Goal: Task Accomplishment & Management: Manage account settings

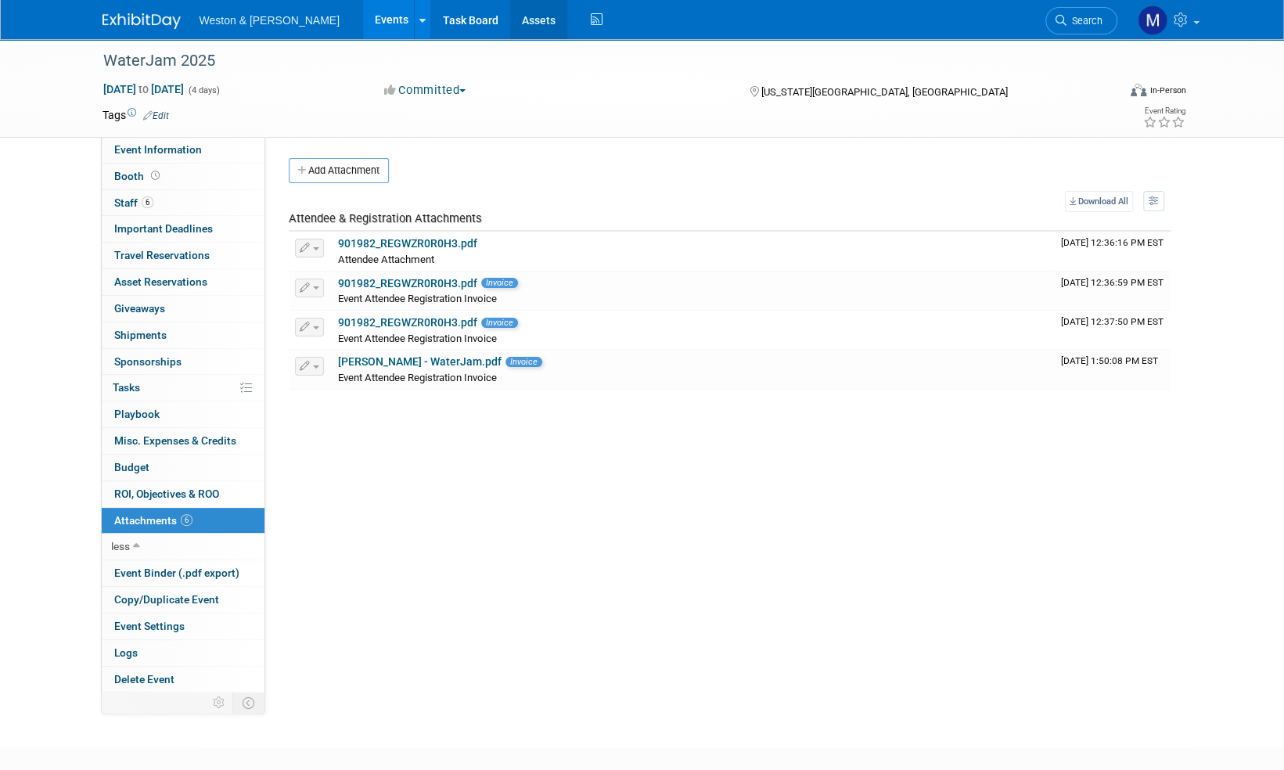
click at [510, 20] on link "Assets" at bounding box center [538, 19] width 57 height 39
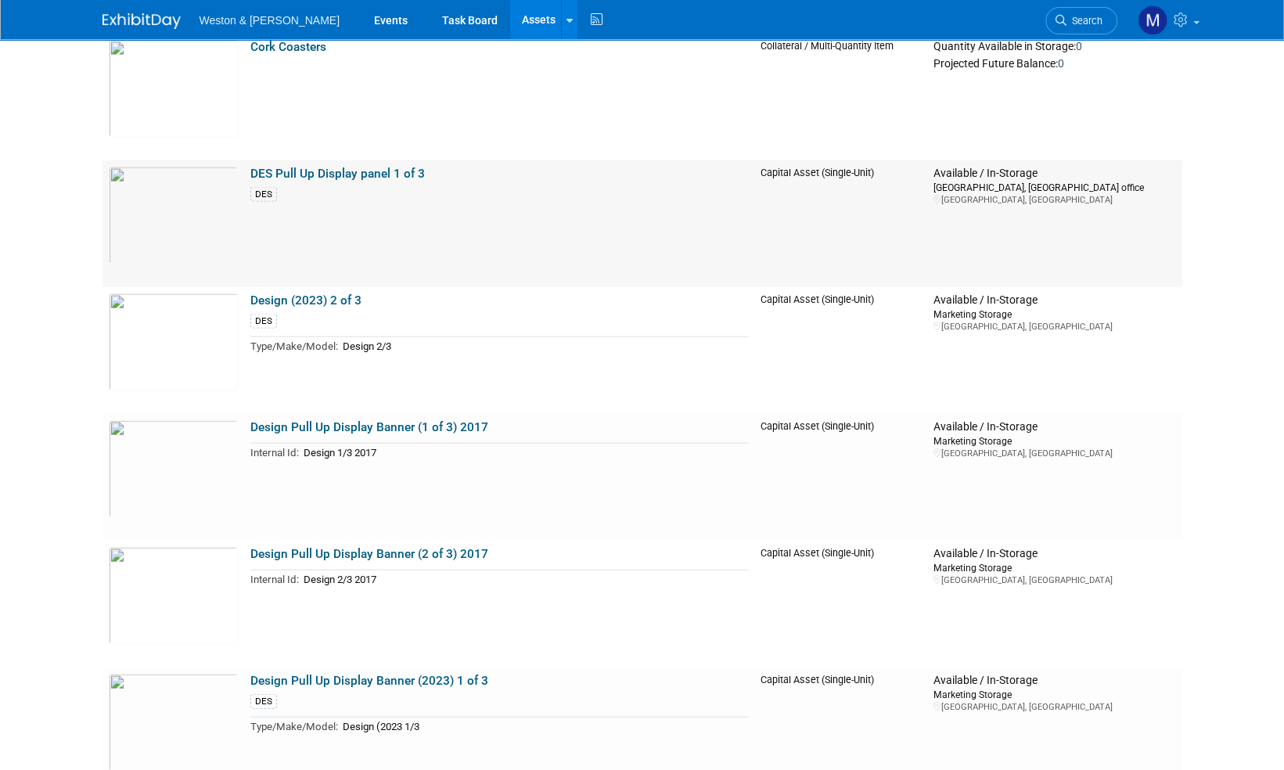
scroll to position [2112, 0]
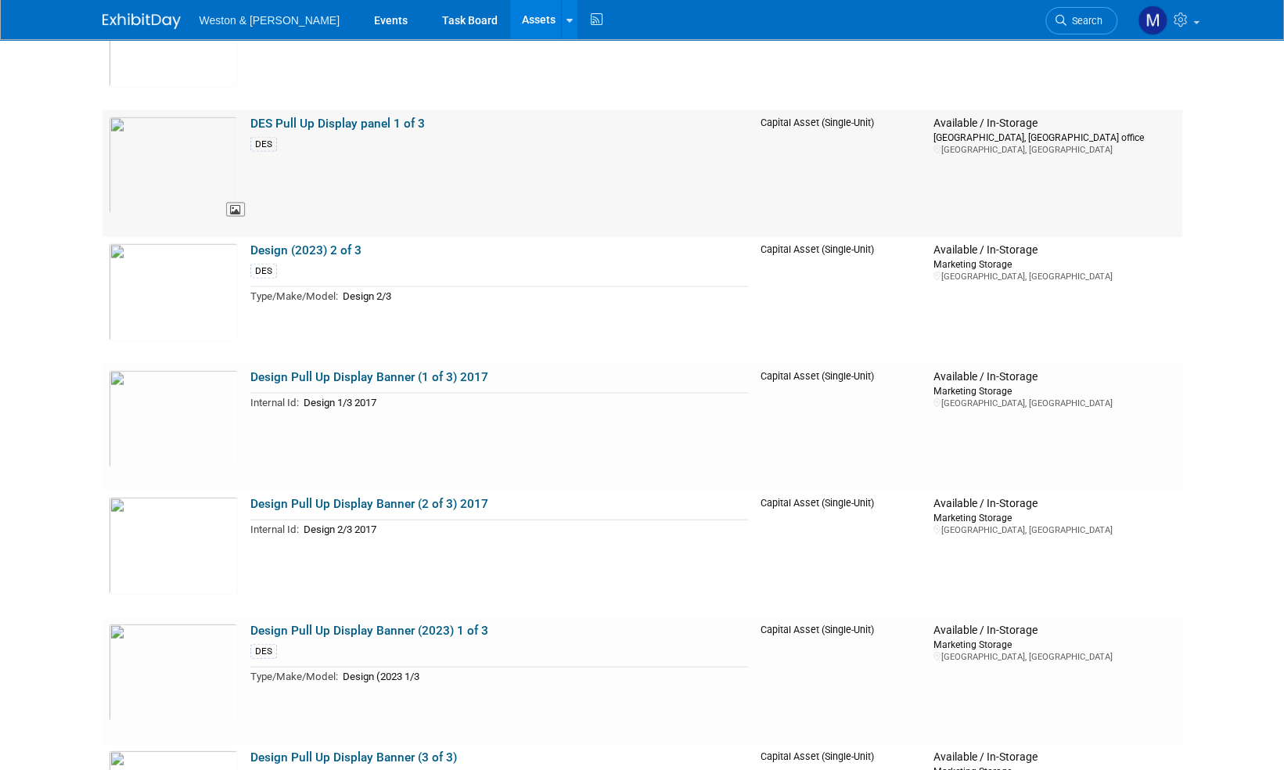
click at [163, 146] on img at bounding box center [173, 166] width 129 height 98
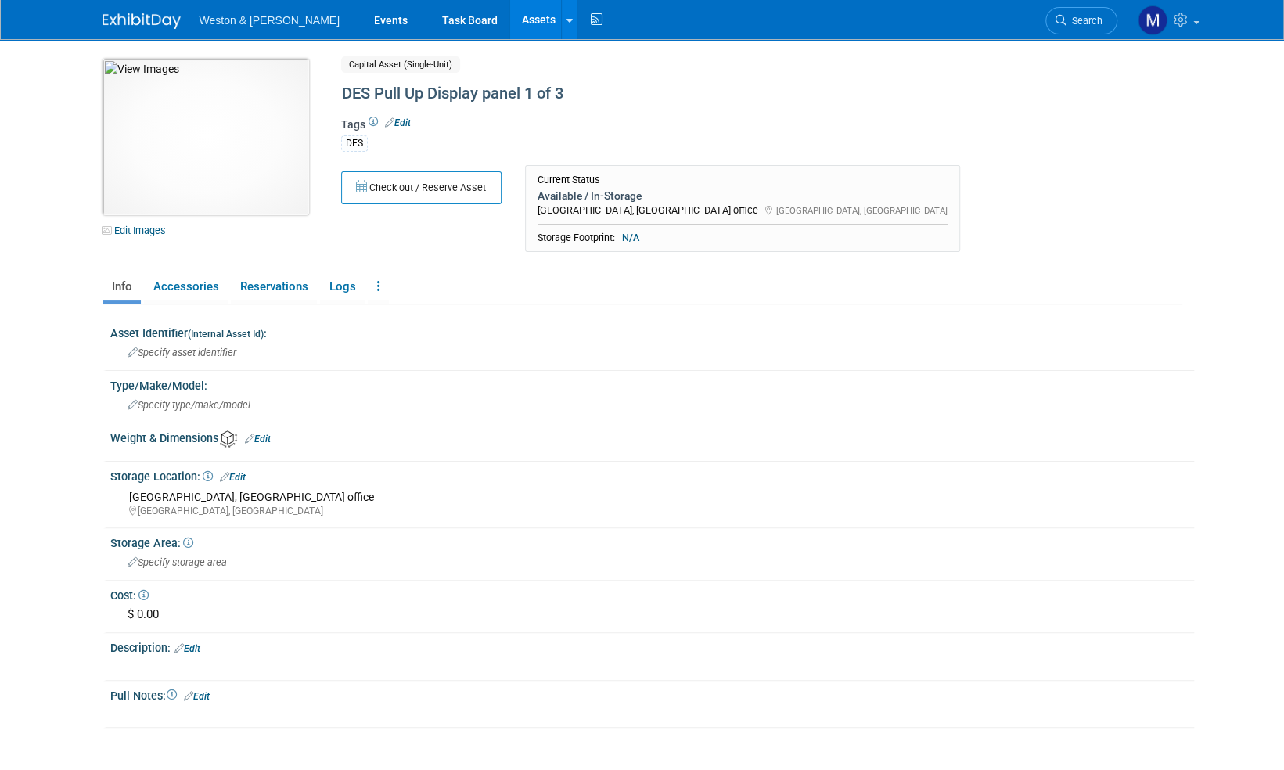
click at [196, 153] on img at bounding box center [205, 137] width 207 height 156
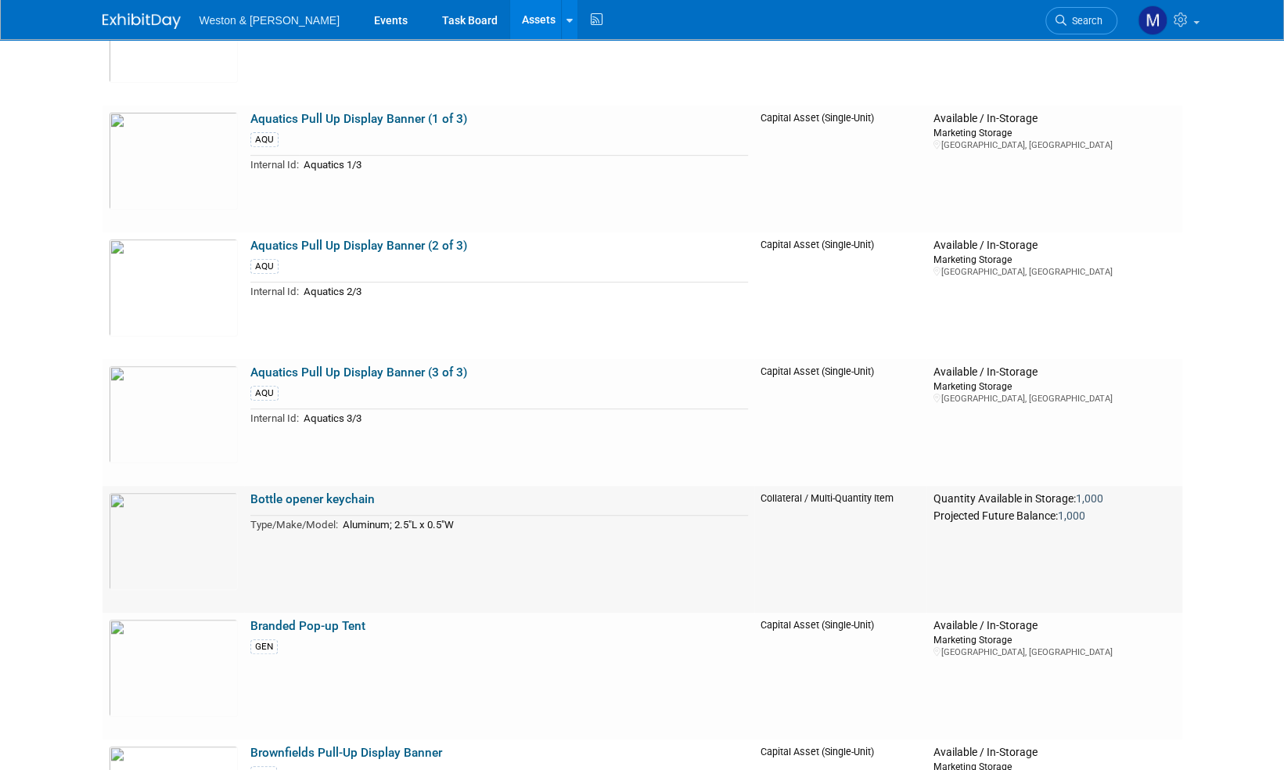
scroll to position [313, 0]
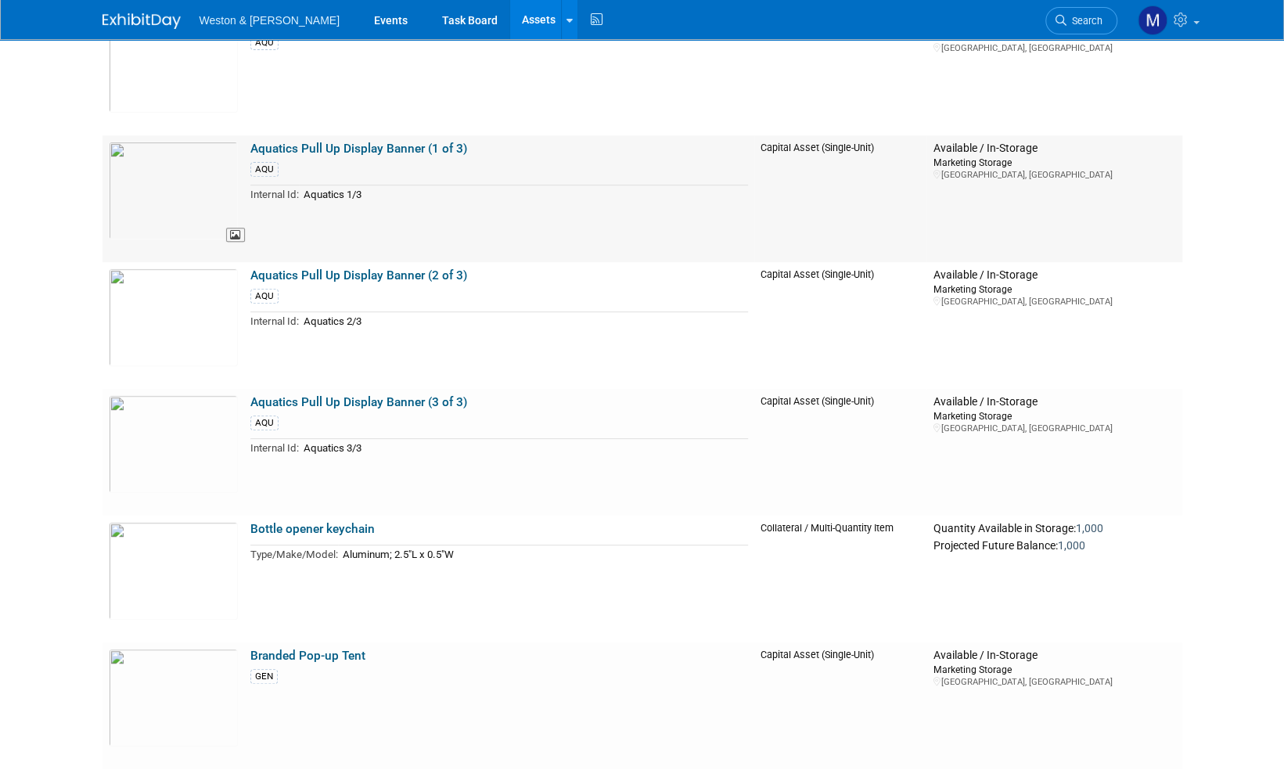
click at [155, 178] on img at bounding box center [173, 191] width 129 height 98
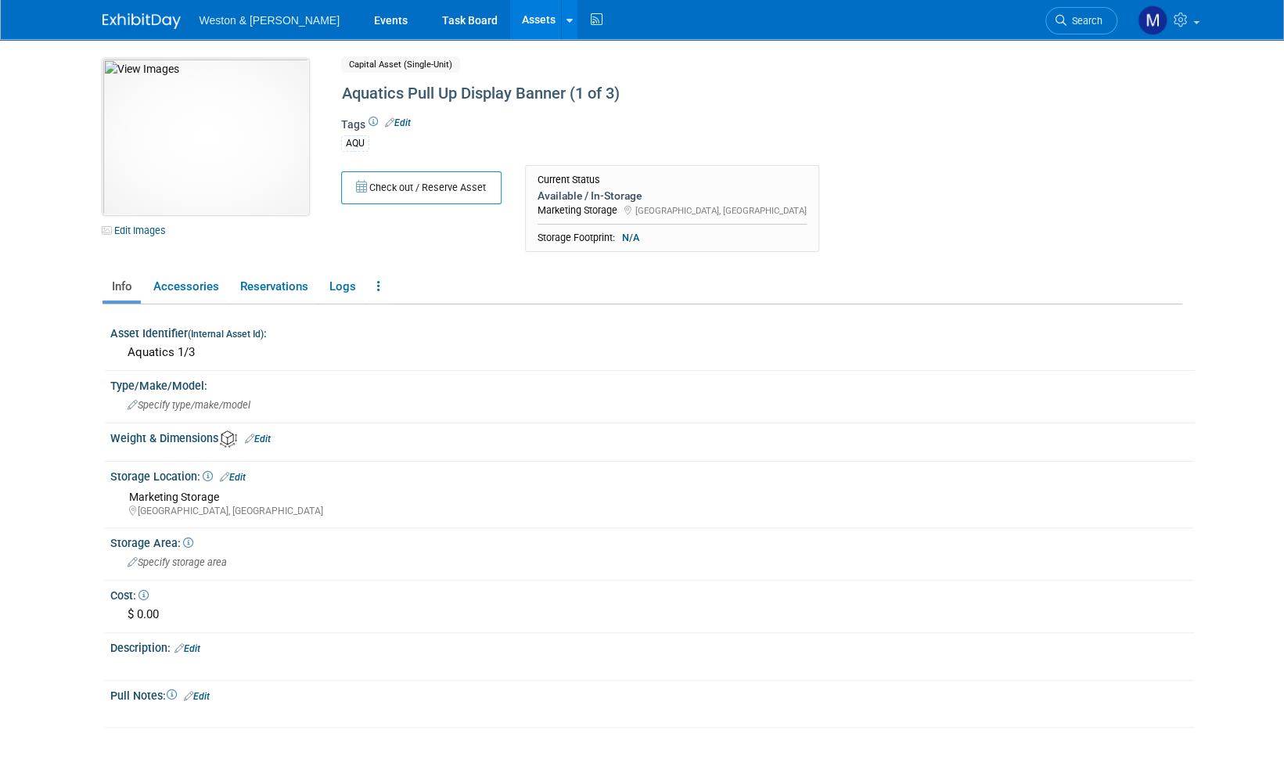
click at [185, 123] on img at bounding box center [205, 137] width 207 height 156
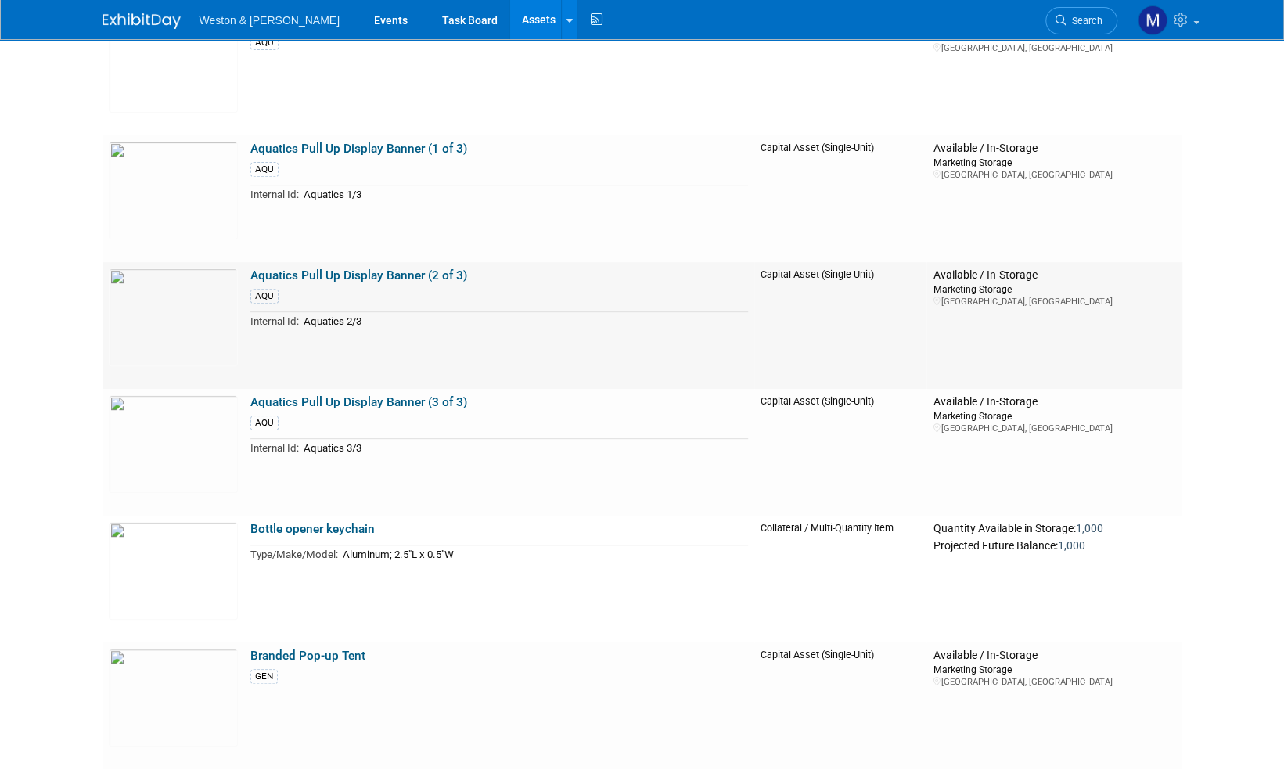
click at [353, 275] on link "Aquatics Pull Up Display Banner (2 of 3)" at bounding box center [358, 275] width 217 height 14
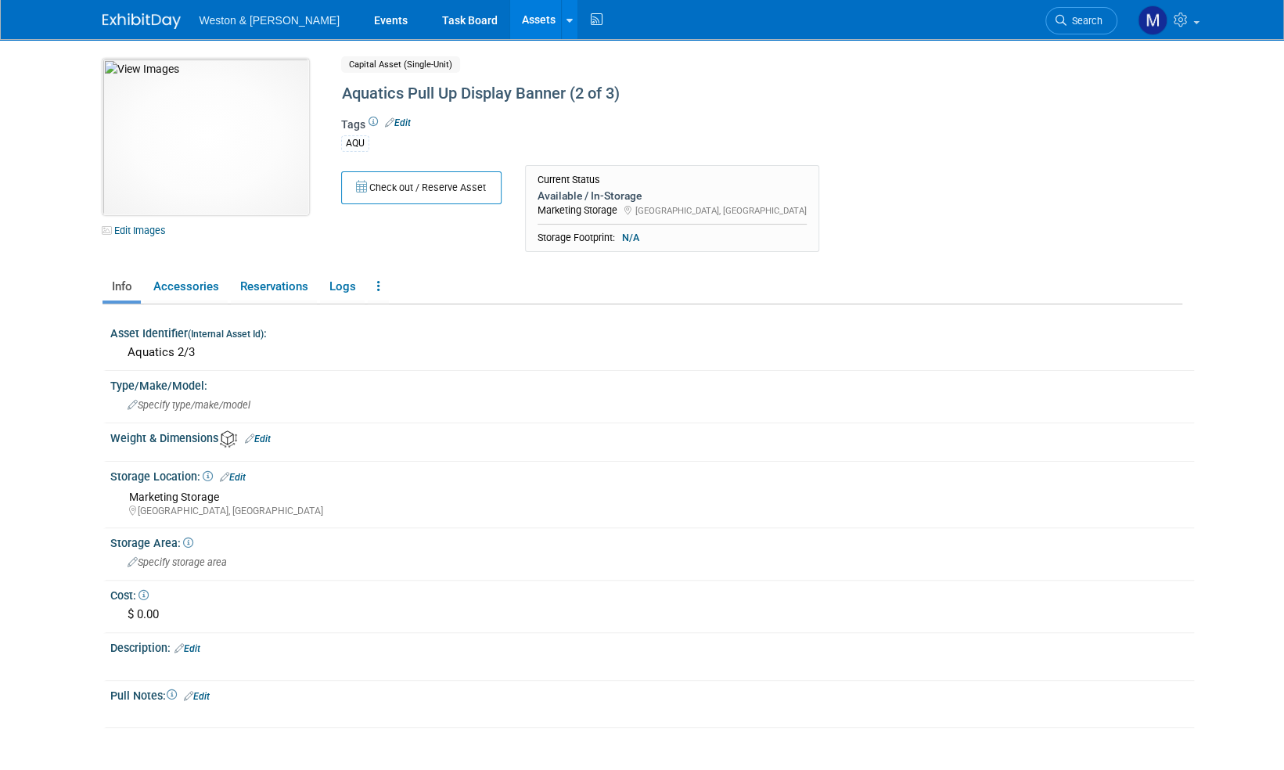
click at [210, 135] on img at bounding box center [205, 137] width 207 height 156
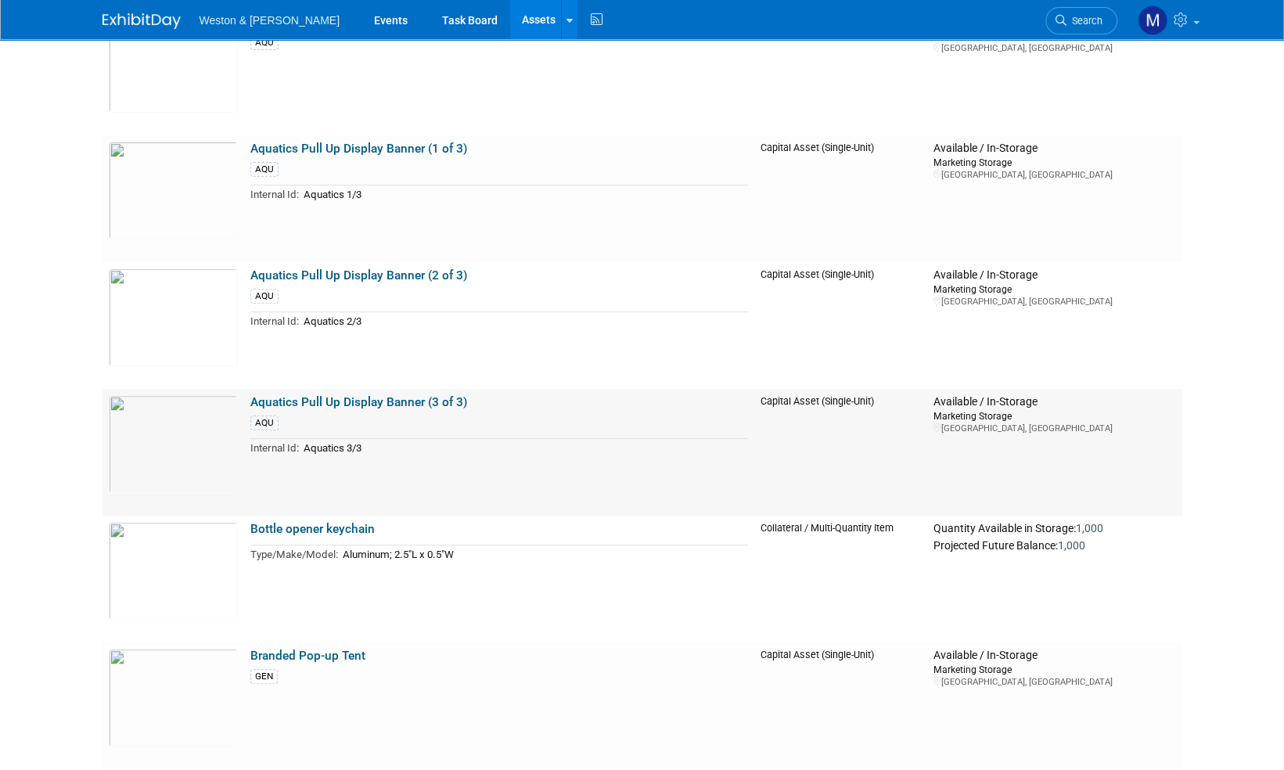
click at [314, 399] on link "Aquatics Pull Up Display Banner (3 of 3)" at bounding box center [358, 402] width 217 height 14
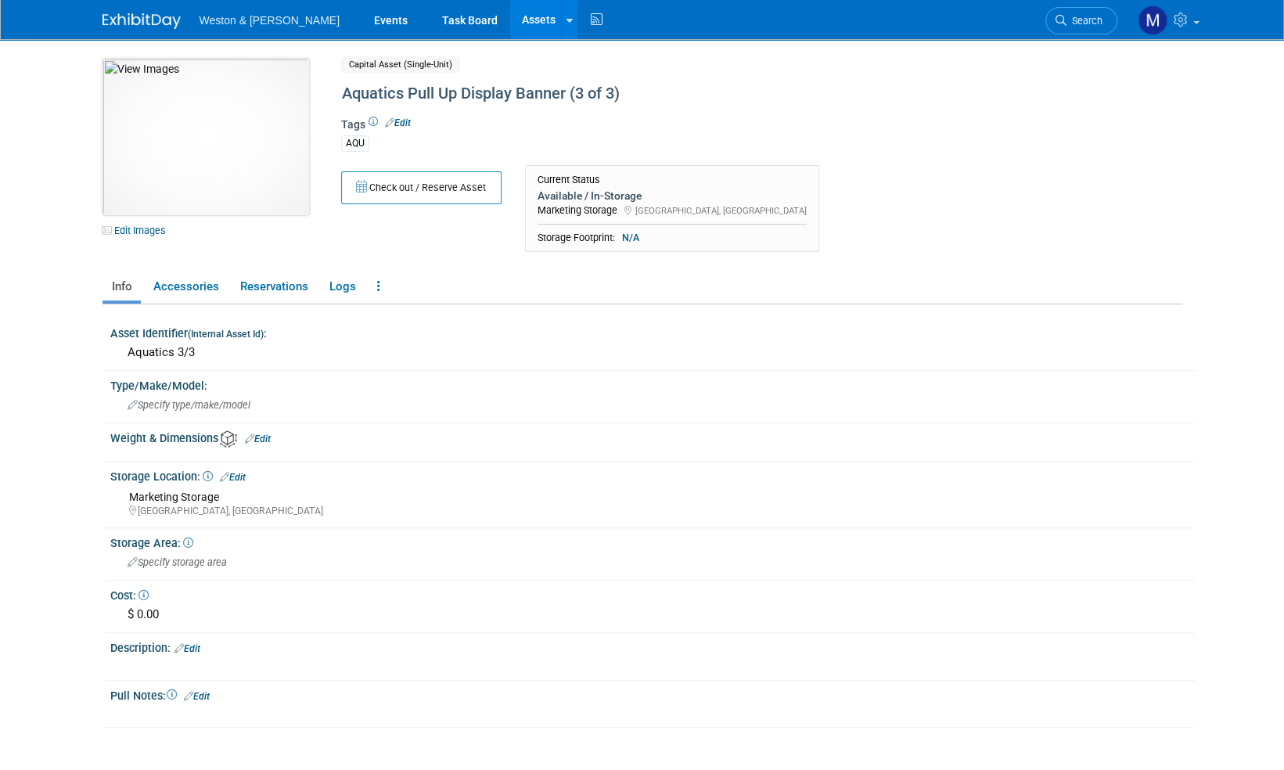
click at [207, 119] on img at bounding box center [205, 137] width 207 height 156
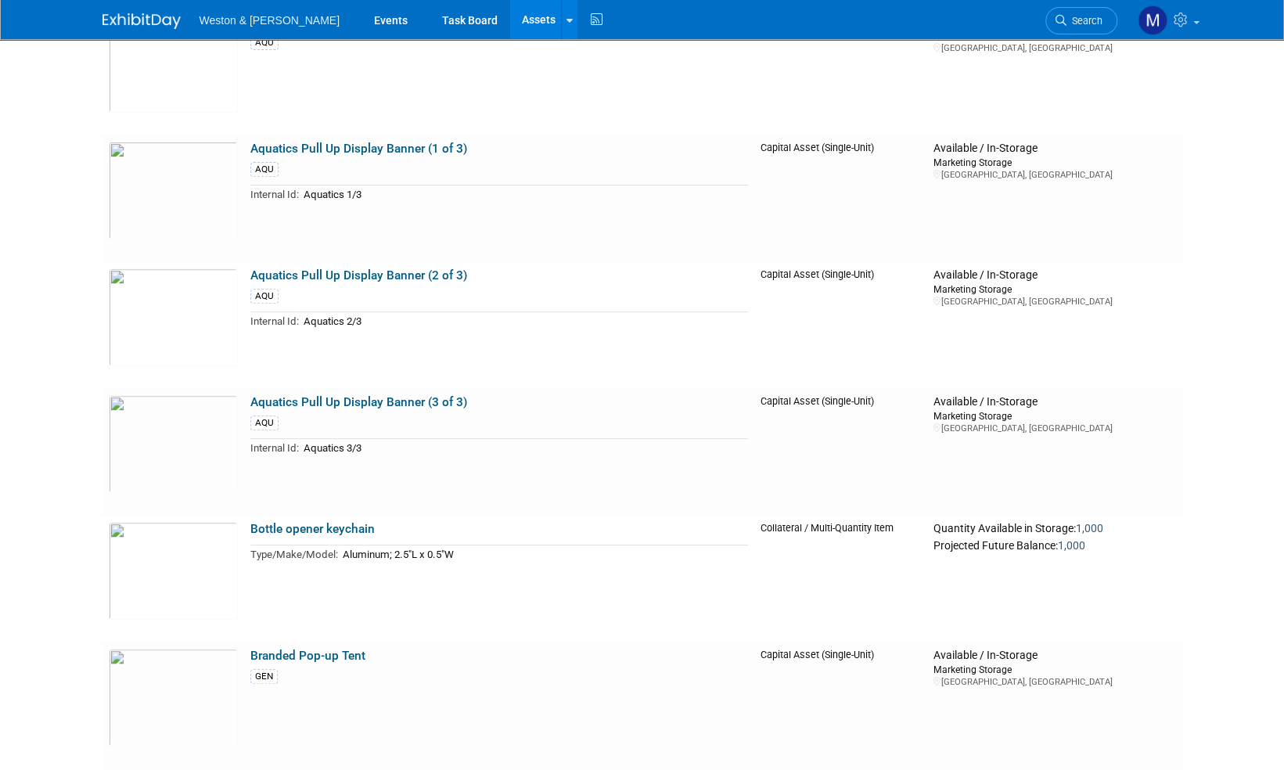
click at [147, 17] on img at bounding box center [141, 21] width 78 height 16
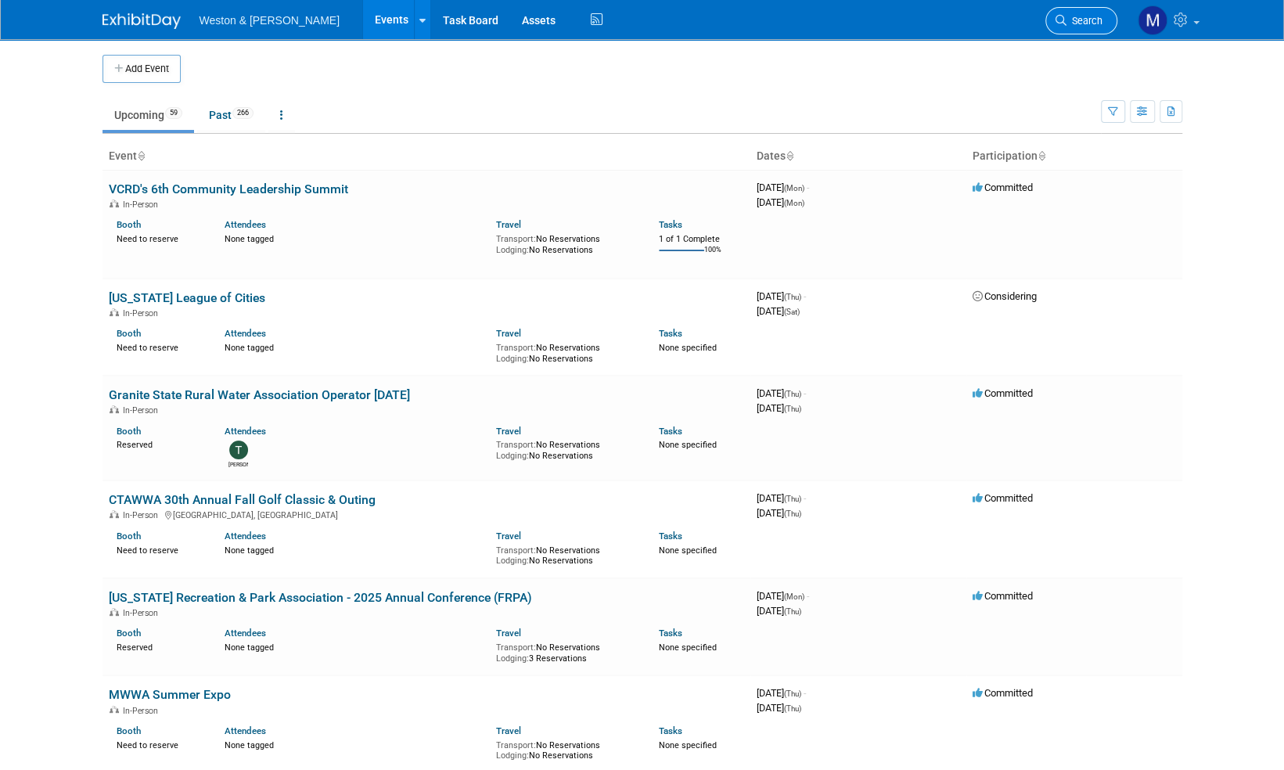
click at [1088, 22] on span "Search" at bounding box center [1084, 21] width 36 height 12
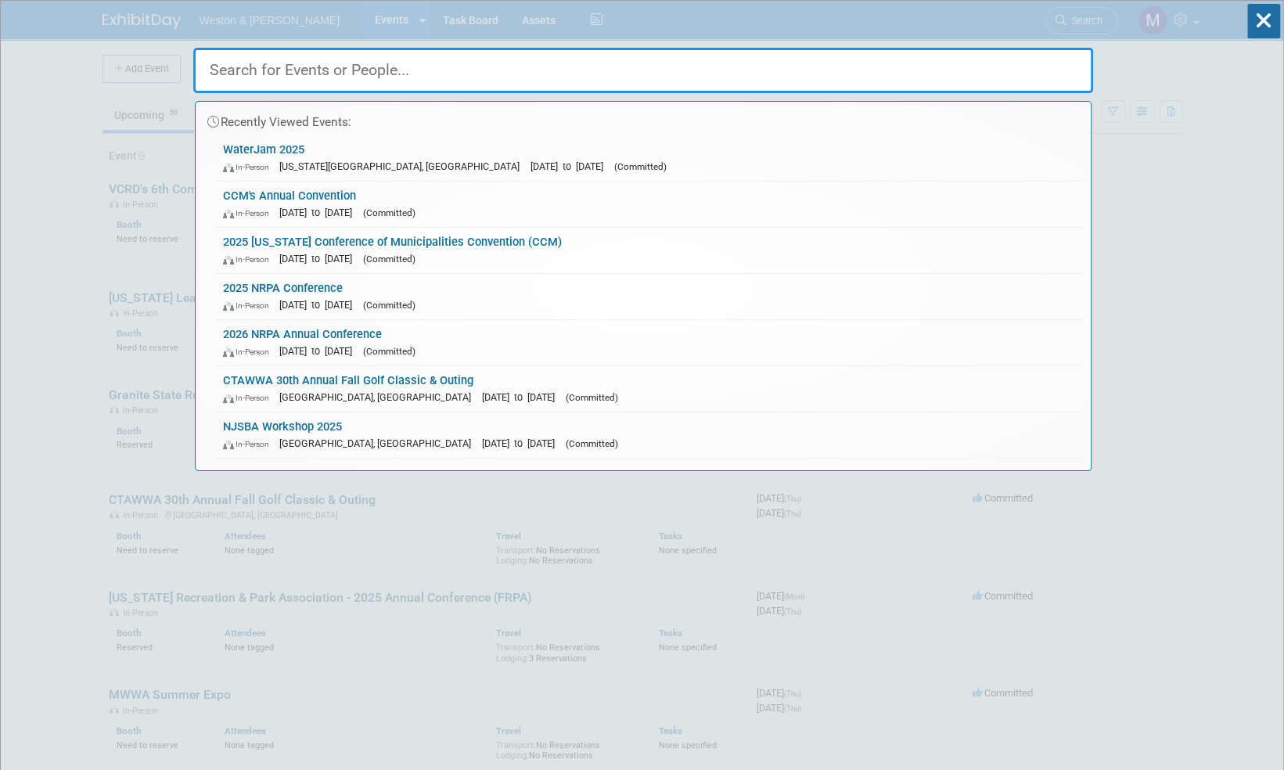
click at [264, 64] on input "text" at bounding box center [643, 70] width 900 height 45
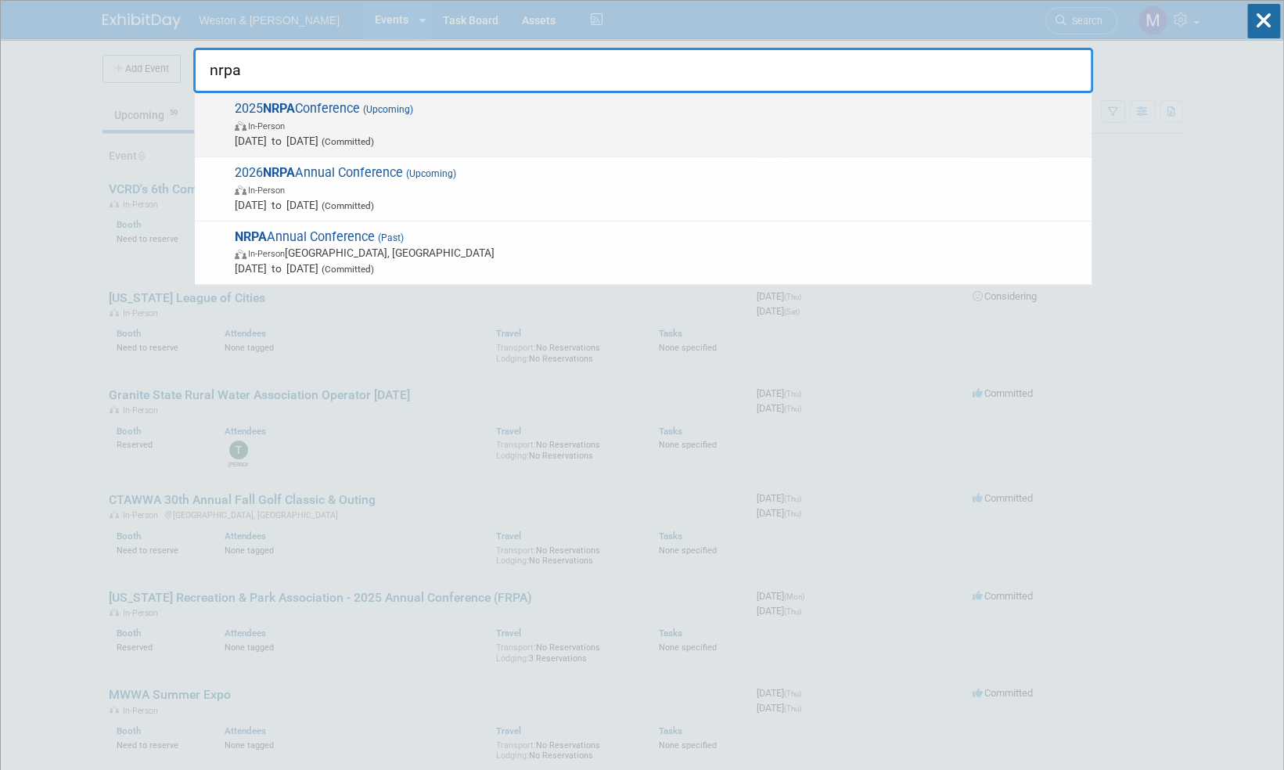
type input "nrpa"
click at [292, 108] on strong "NRPA" at bounding box center [279, 108] width 32 height 15
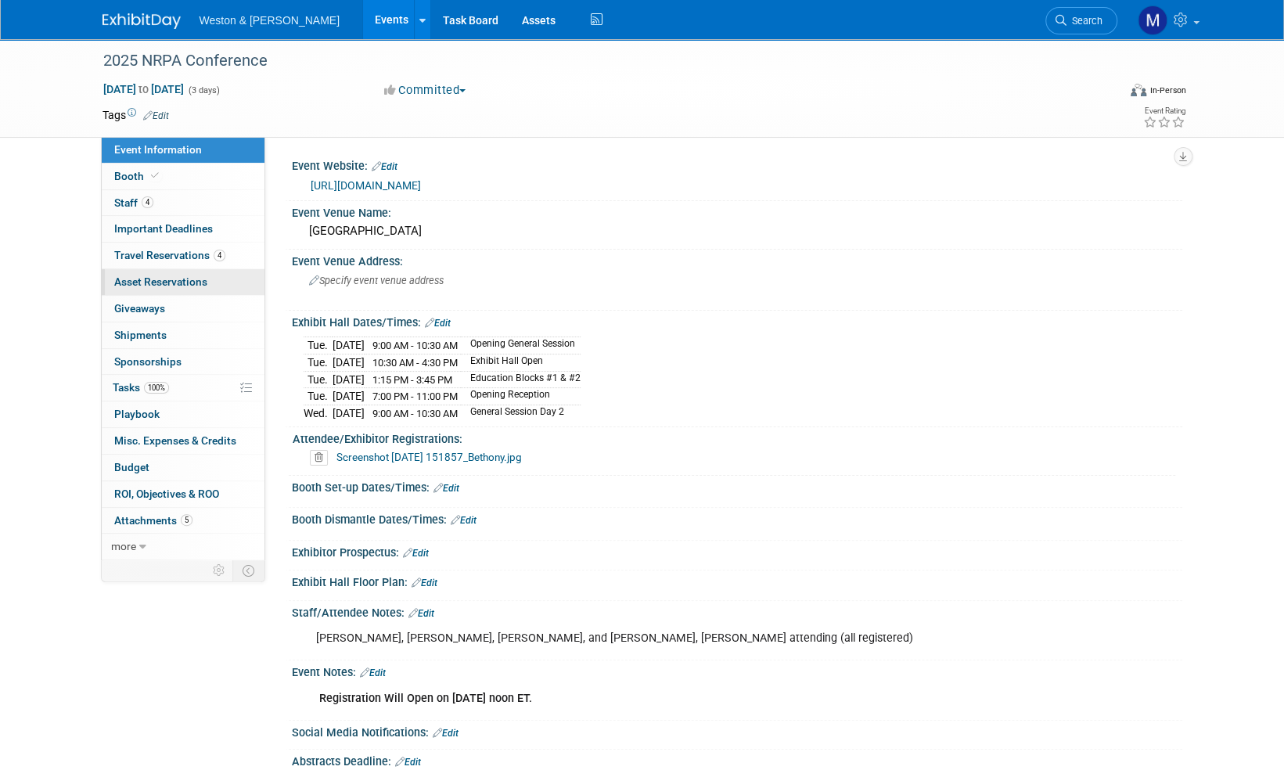
click at [158, 278] on span "Asset Reservations 0" at bounding box center [160, 281] width 93 height 13
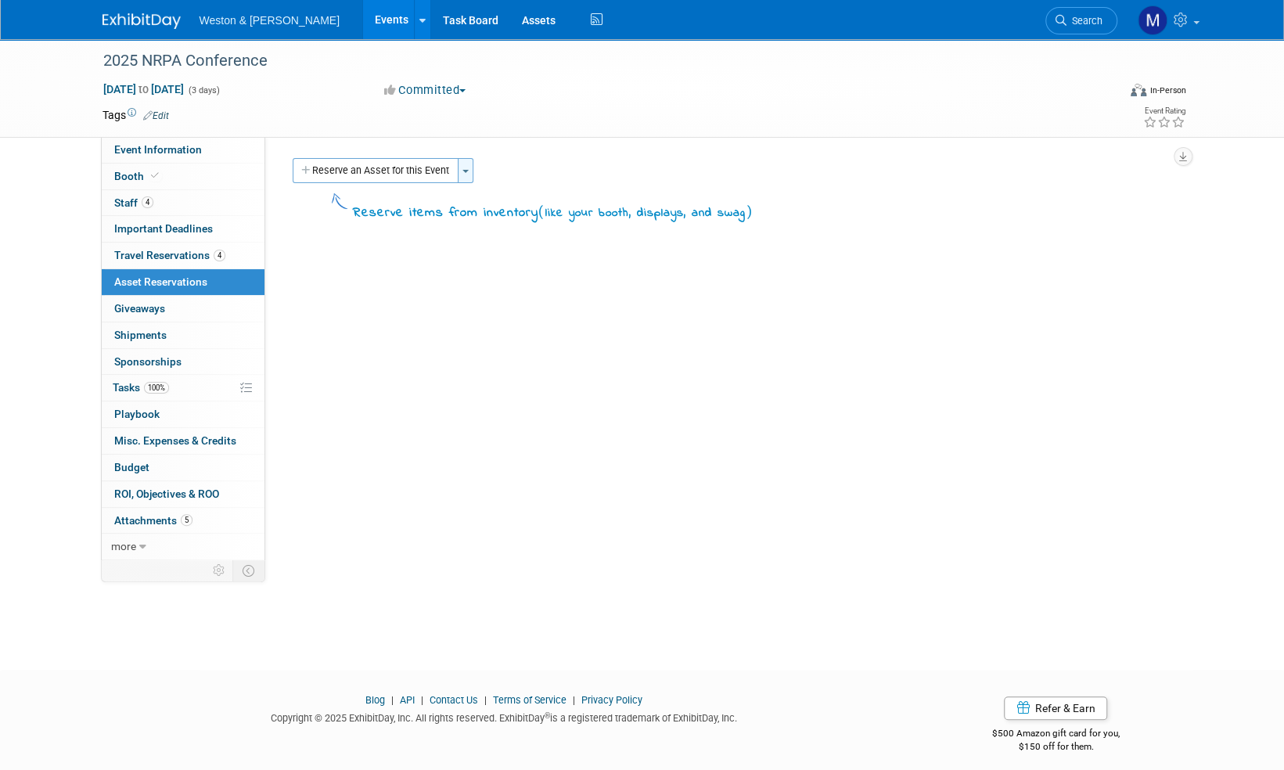
click at [462, 167] on button "Toggle Dropdown" at bounding box center [466, 170] width 16 height 25
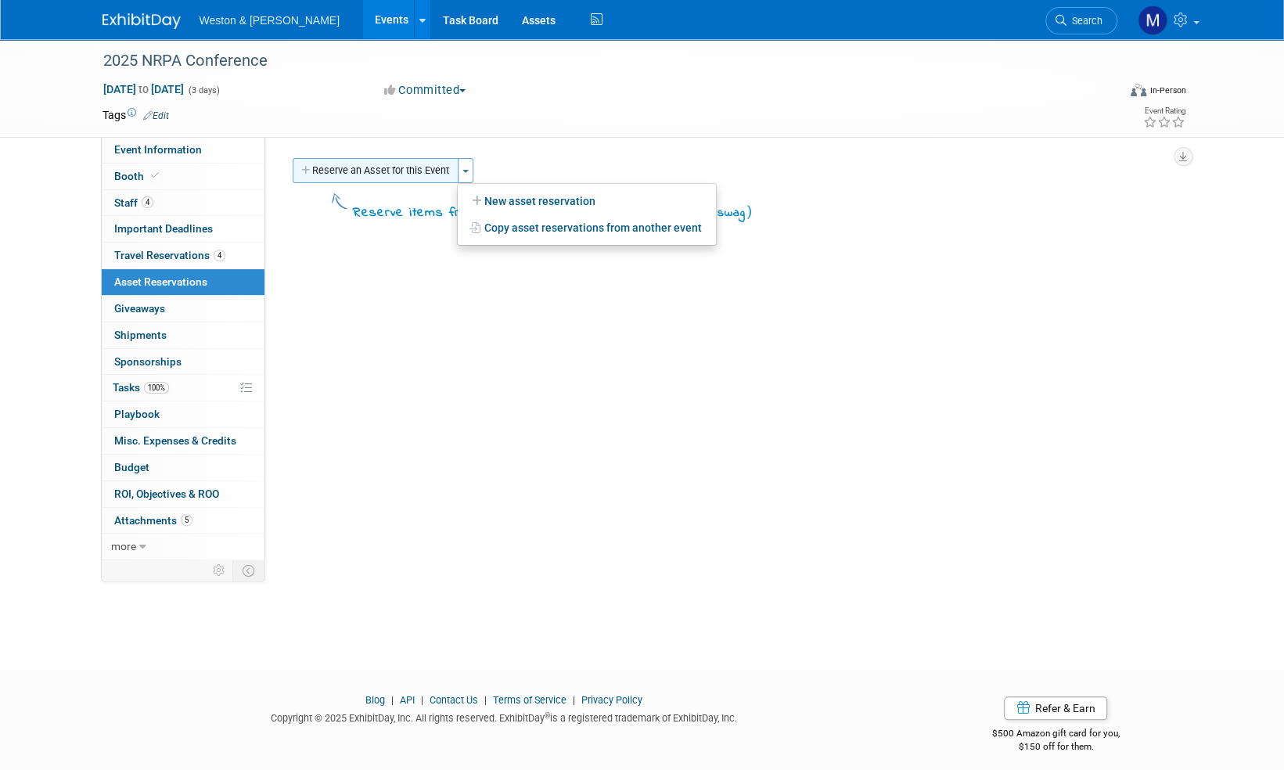
click at [416, 171] on button "Reserve an Asset for this Event" at bounding box center [376, 170] width 166 height 25
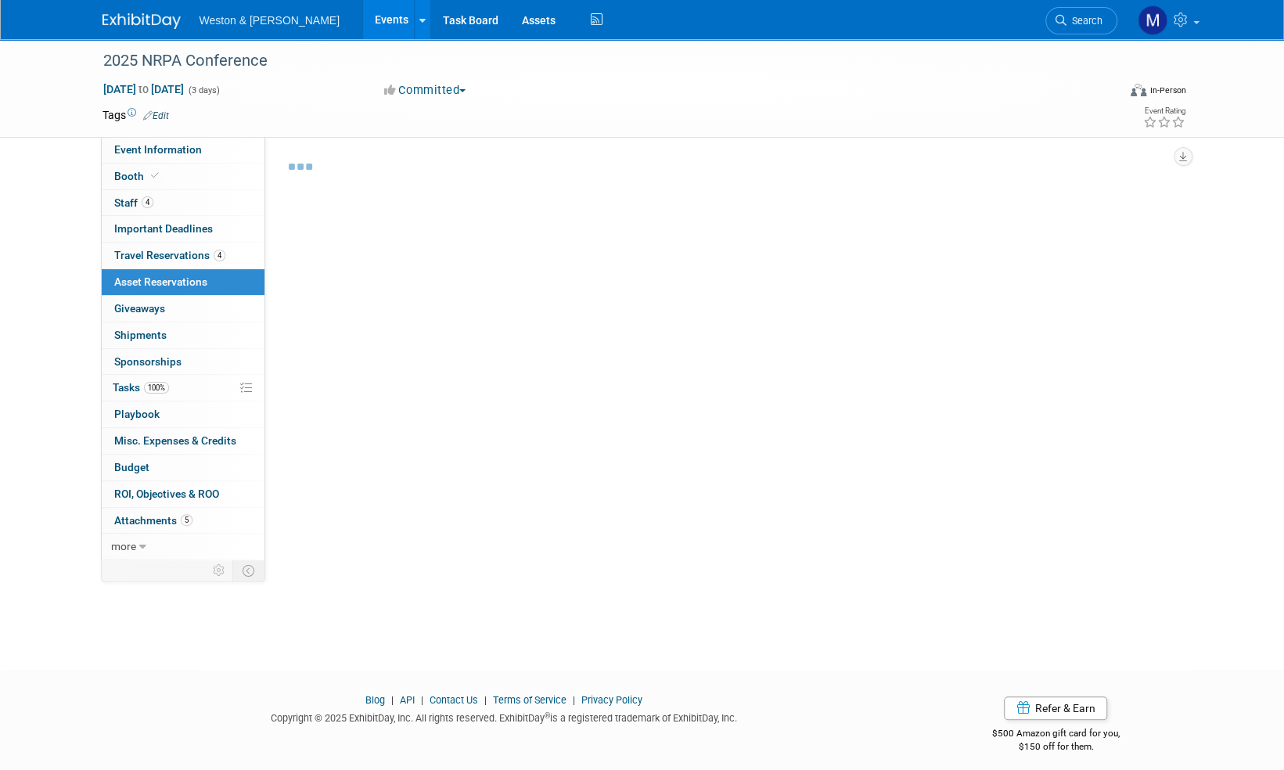
scroll to position [9, 0]
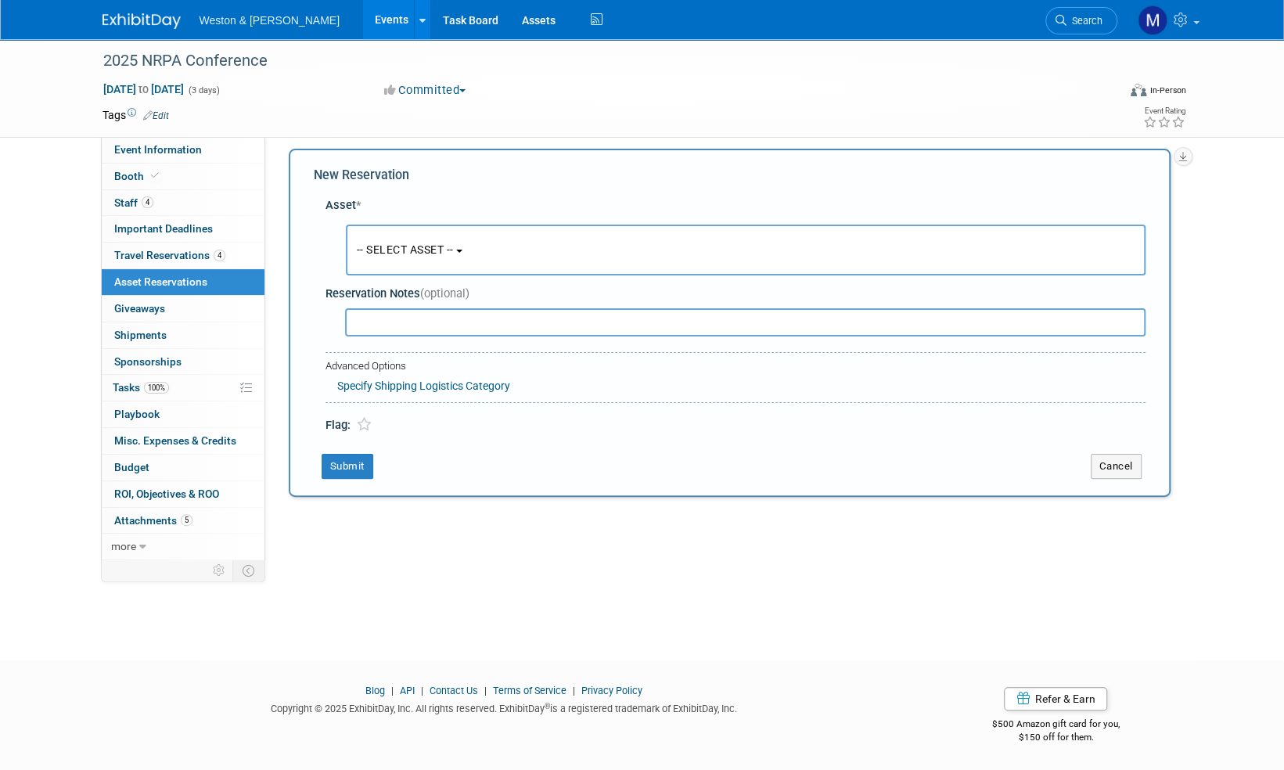
click at [454, 255] on span "-- SELECT ASSET --" at bounding box center [405, 249] width 97 height 13
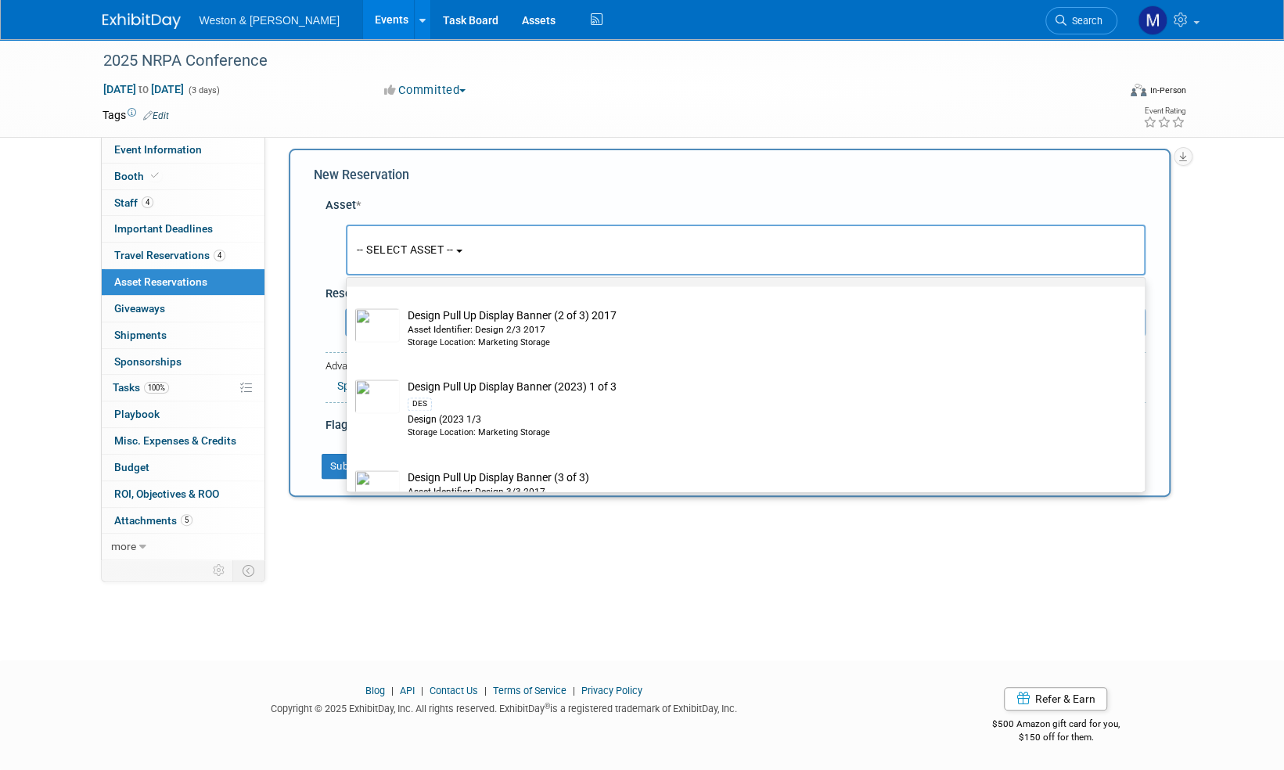
scroll to position [1564, 0]
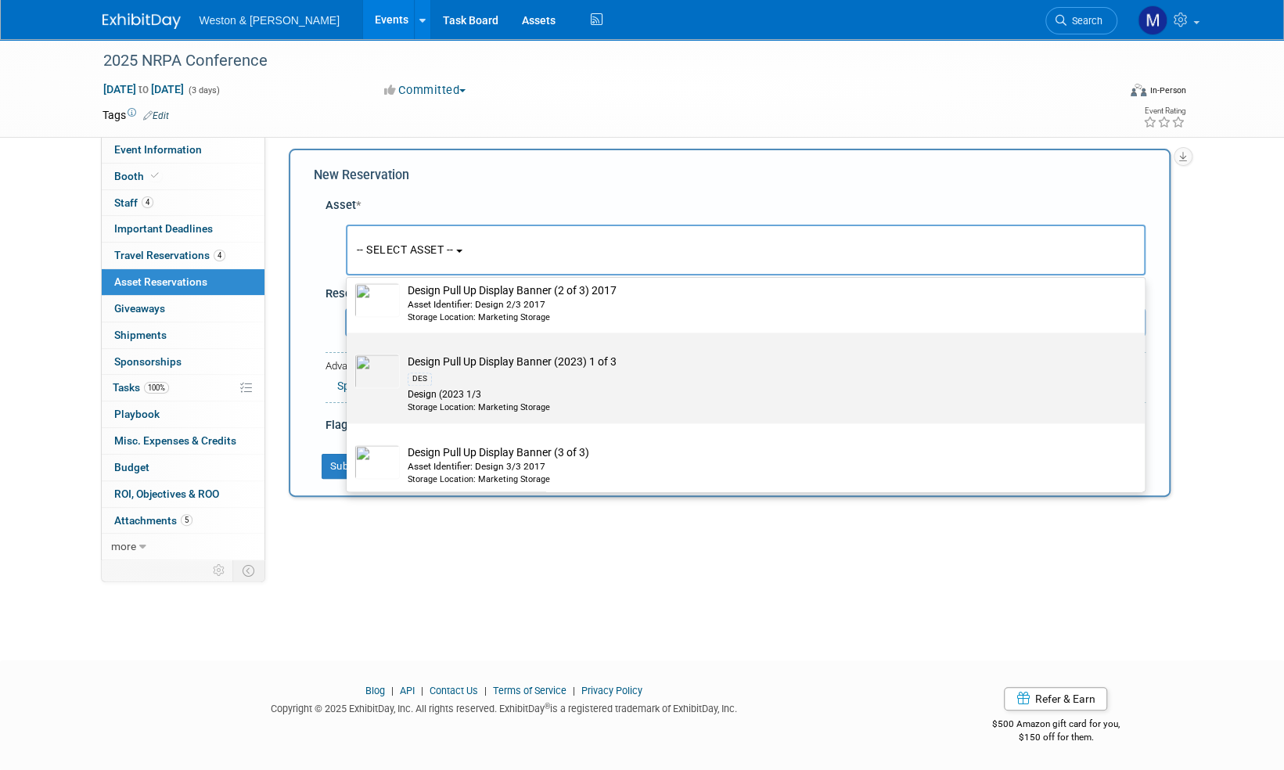
click at [507, 366] on td "Design Pull Up Display Banner (2023) 1 of 3 DES Design (2023 1/3 Storage Locati…" at bounding box center [756, 383] width 713 height 59
click at [349, 351] on input "Design Pull Up Display Banner (2023) 1 of 3 DES Design (2023 1/3 Storage Locati…" at bounding box center [344, 346] width 10 height 10
select select "10716342"
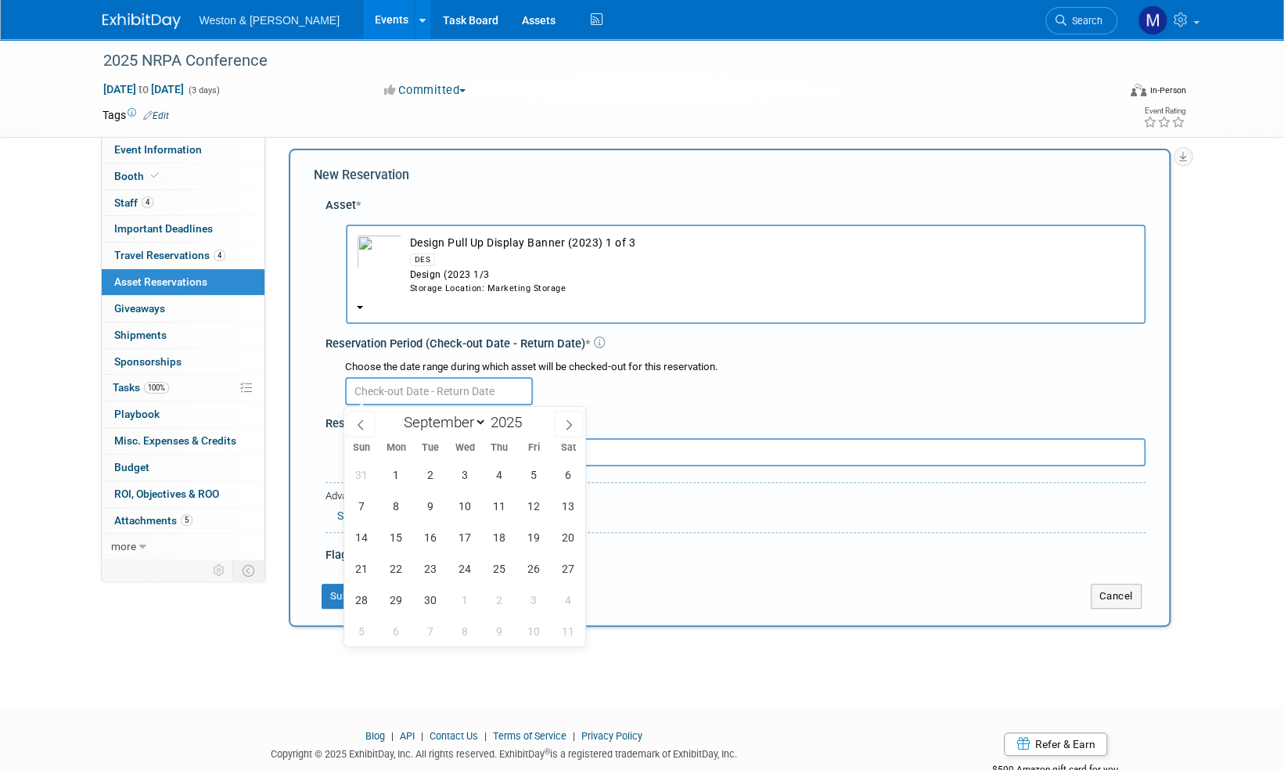
click at [480, 386] on input "text" at bounding box center [439, 391] width 188 height 28
click at [466, 507] on span "10" at bounding box center [465, 505] width 31 height 31
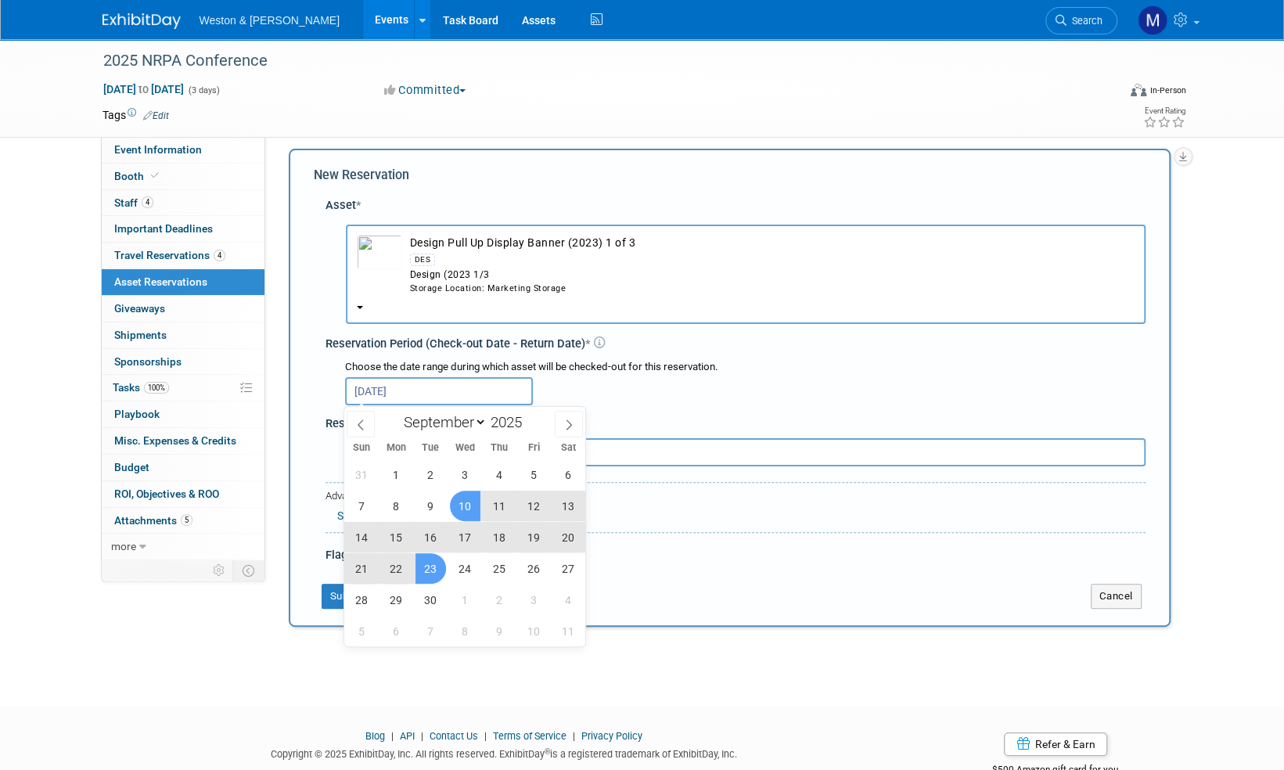
click at [430, 571] on span "23" at bounding box center [430, 568] width 31 height 31
type input "Sep 10, 2025 to Sep 23, 2025"
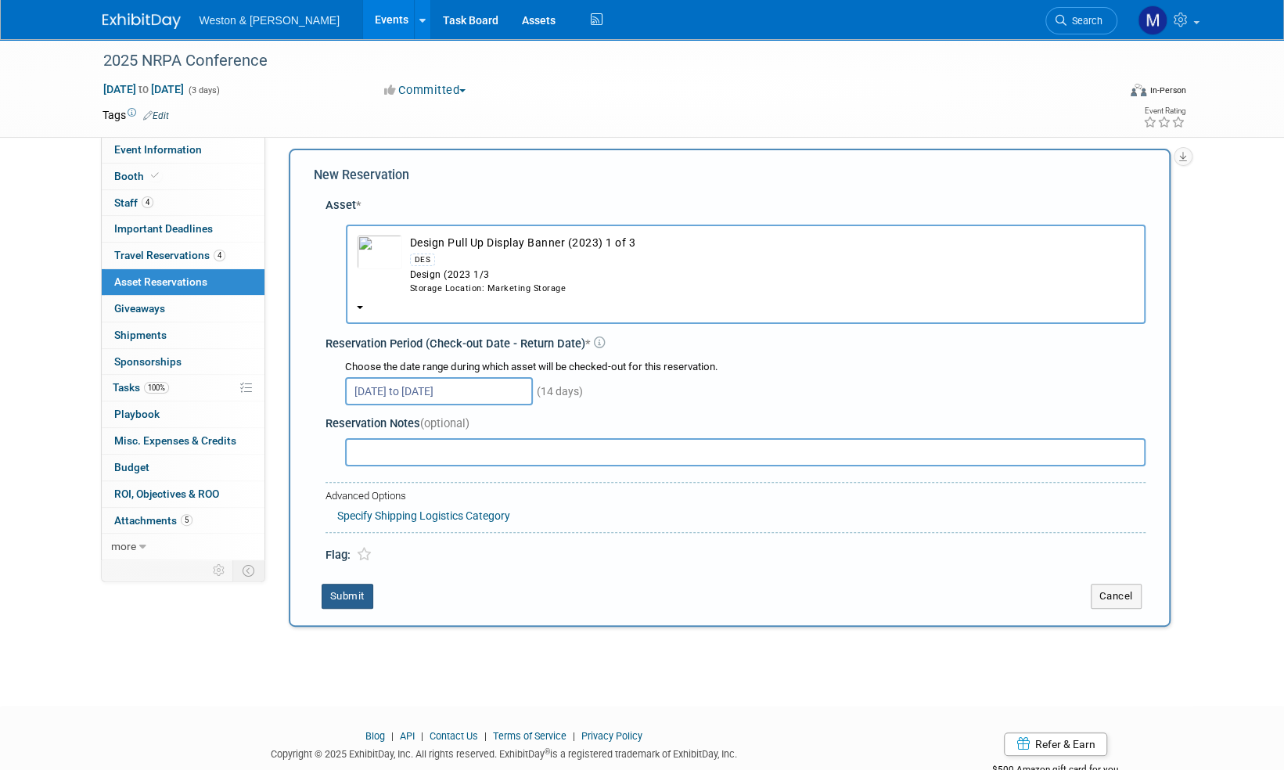
click at [350, 594] on button "Submit" at bounding box center [347, 596] width 52 height 25
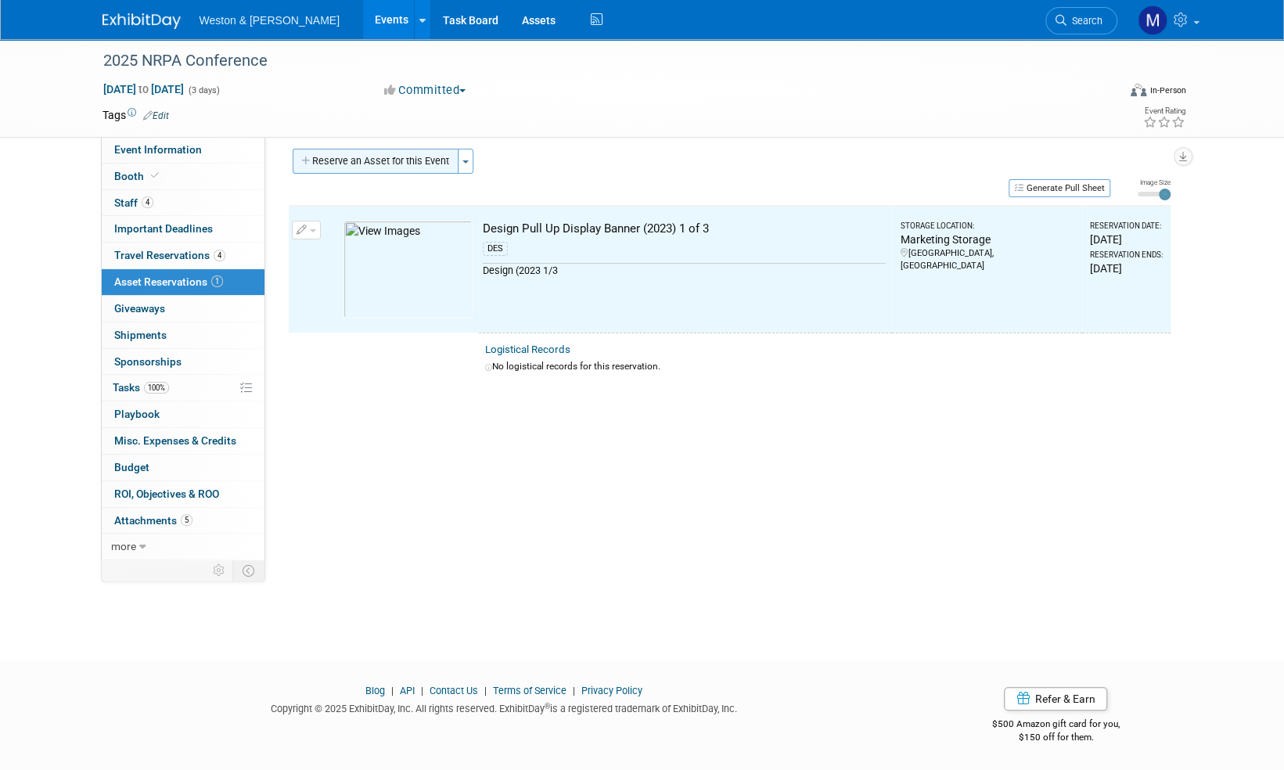
click at [394, 160] on button "Reserve an Asset for this Event" at bounding box center [376, 161] width 166 height 25
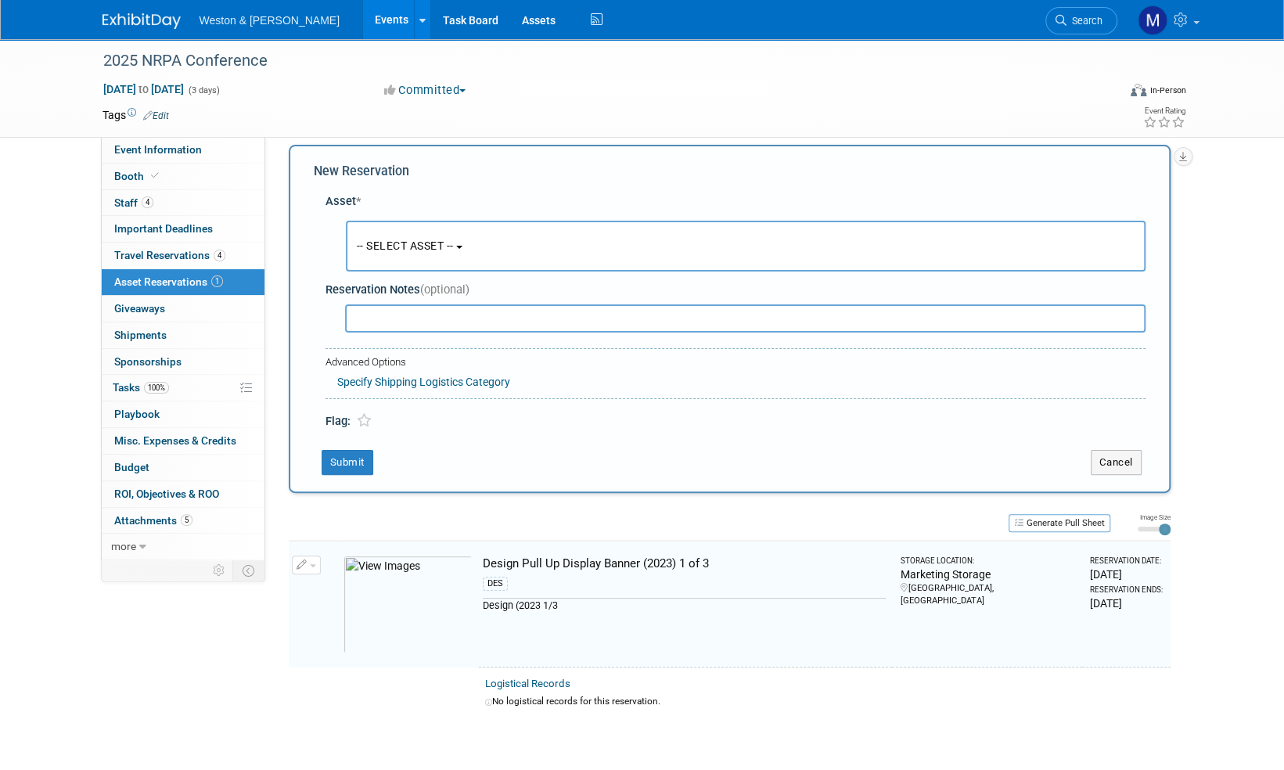
scroll to position [15, 0]
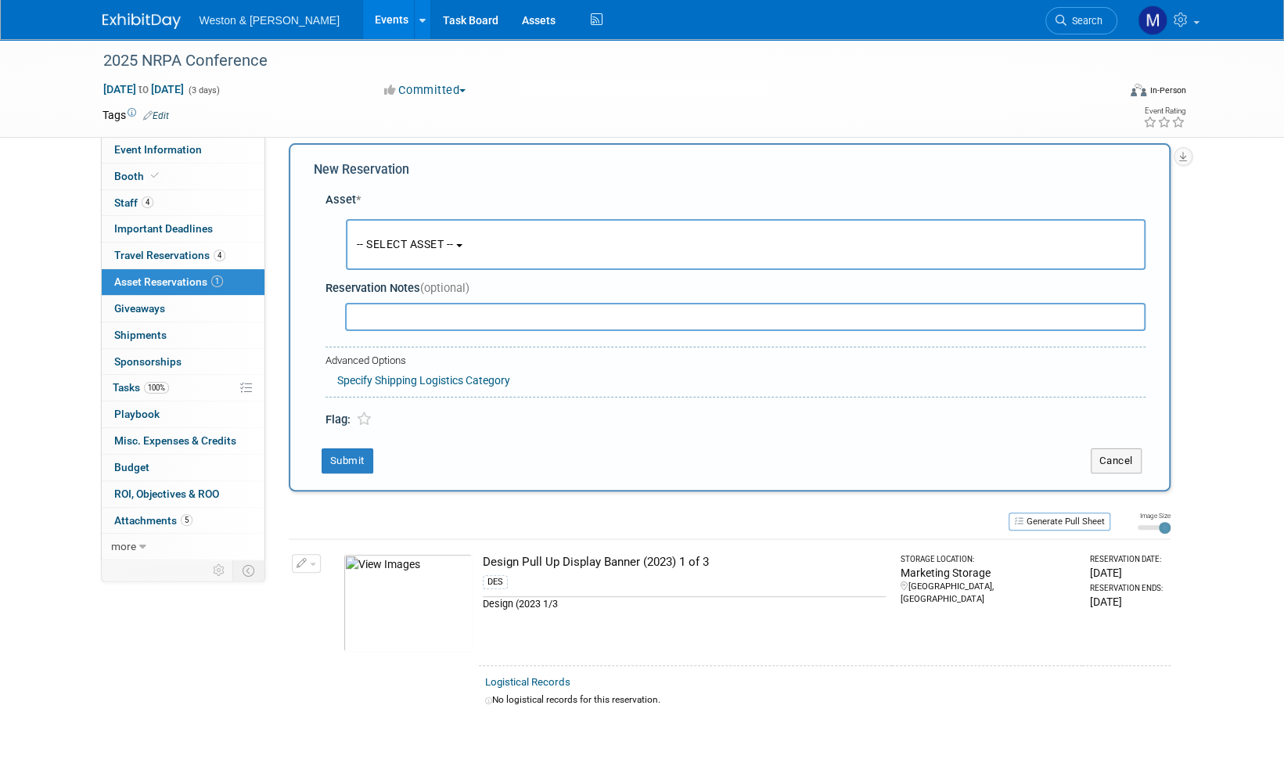
click at [441, 244] on span "-- SELECT ASSET --" at bounding box center [405, 244] width 97 height 13
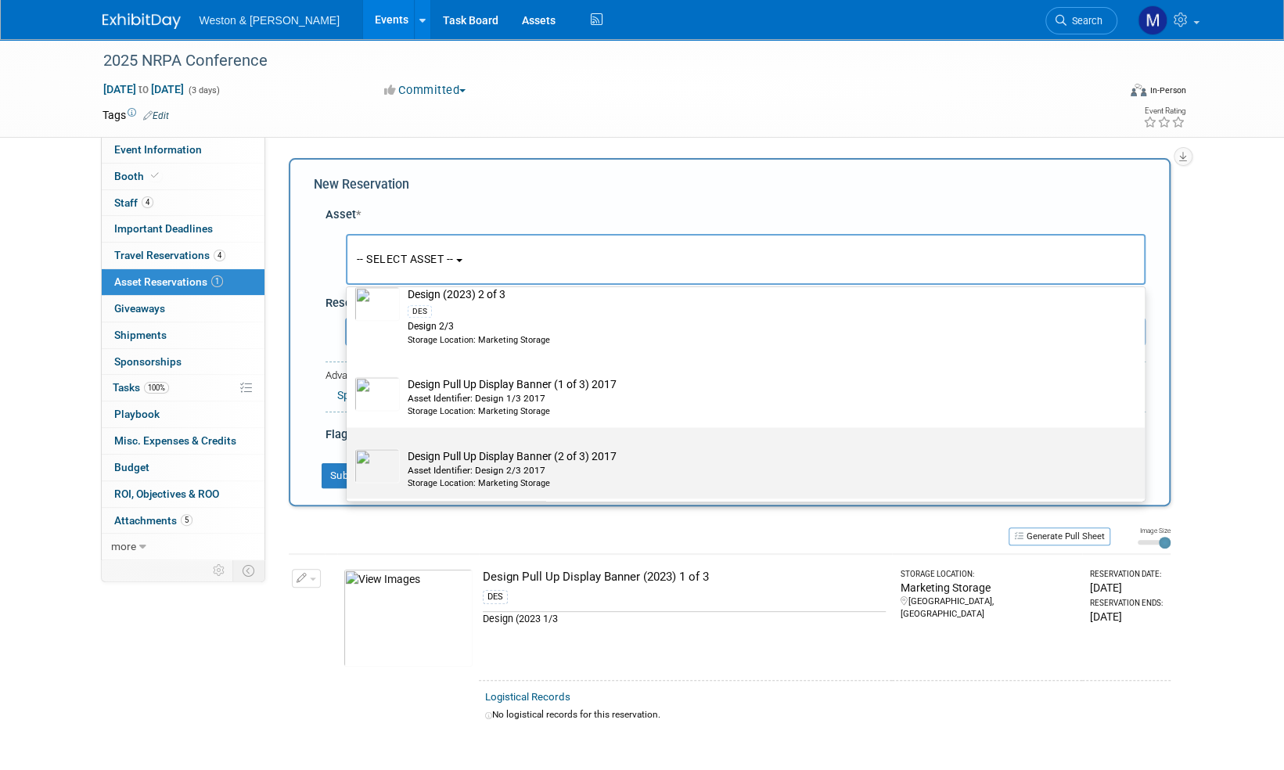
scroll to position [1330, 0]
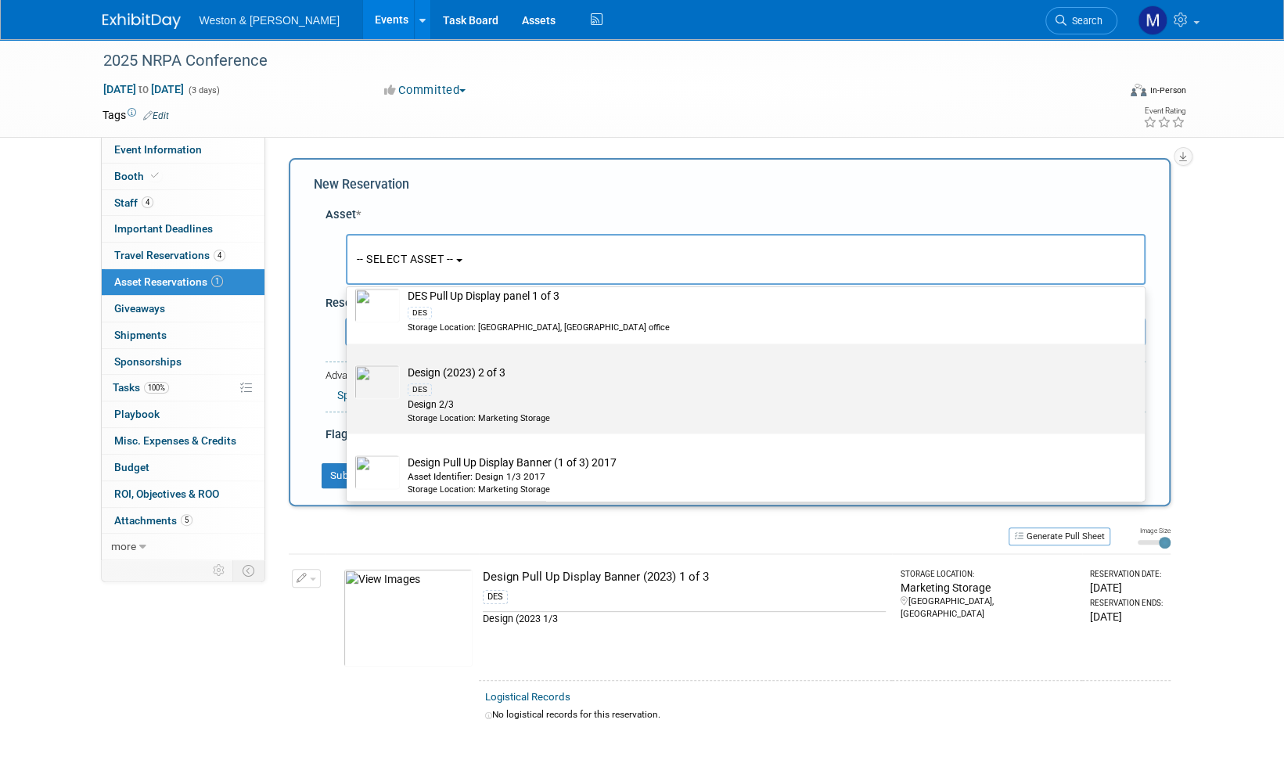
click at [451, 374] on td "Design (2023) 2 of 3 DES Design 2/3 Storage Location: Marketing Storage" at bounding box center [756, 394] width 713 height 59
click at [349, 362] on input "Design (2023) 2 of 3 DES Design 2/3 Storage Location: Marketing Storage" at bounding box center [344, 357] width 10 height 10
select select "10716343"
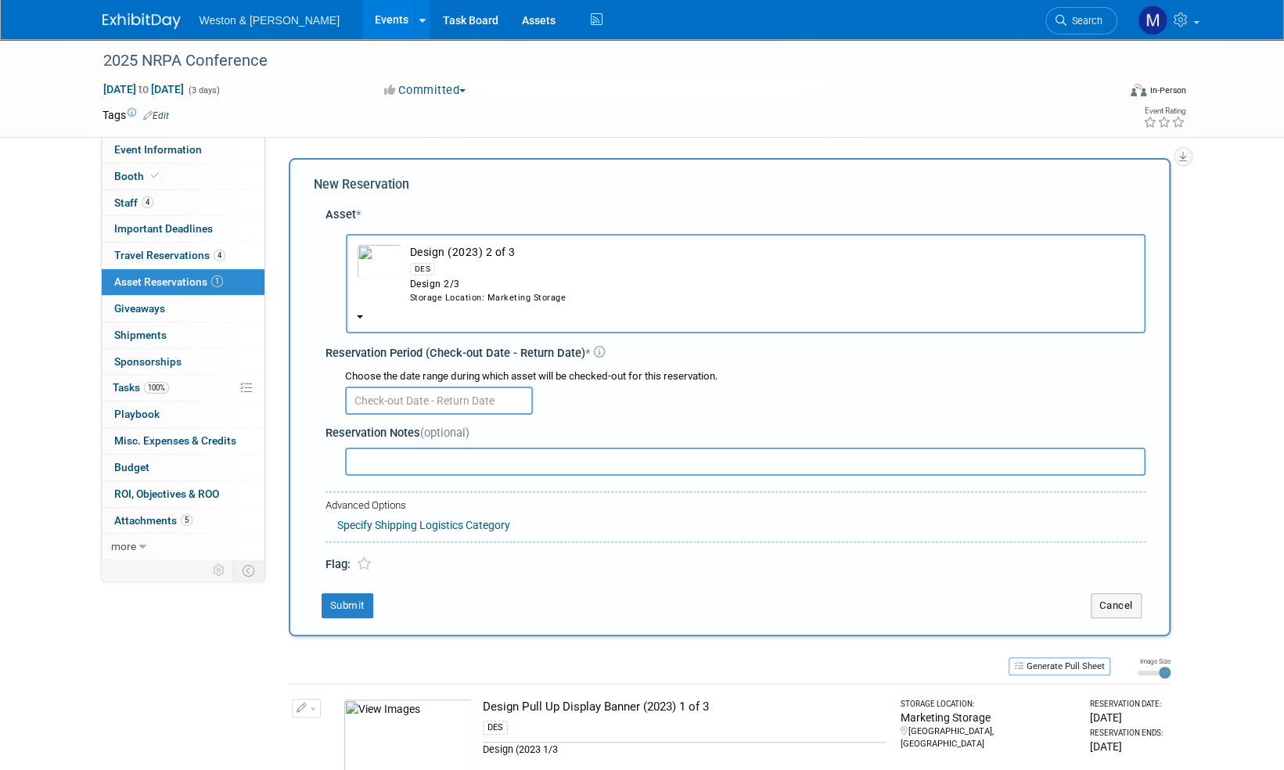
click at [436, 402] on input "text" at bounding box center [439, 400] width 188 height 28
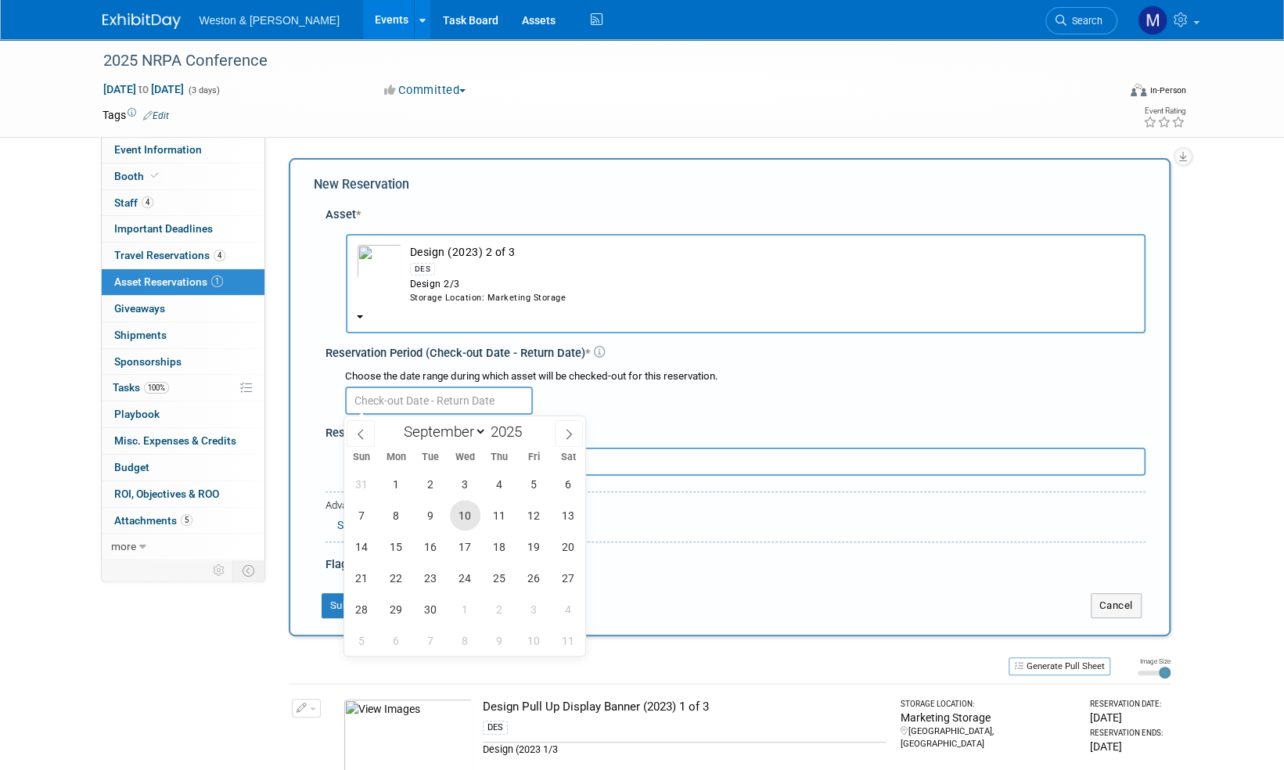
click at [462, 518] on span "10" at bounding box center [465, 515] width 31 height 31
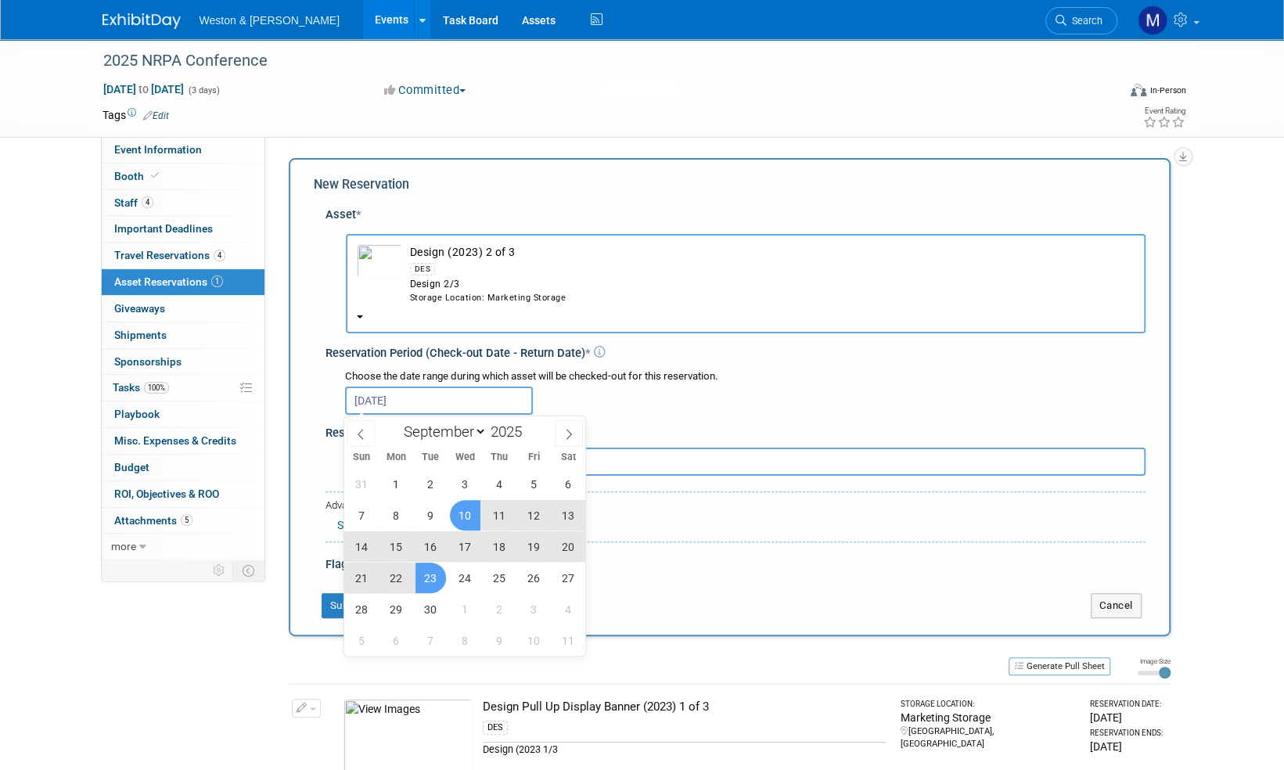
click at [434, 578] on span "23" at bounding box center [430, 577] width 31 height 31
type input "Sep 10, 2025 to Sep 23, 2025"
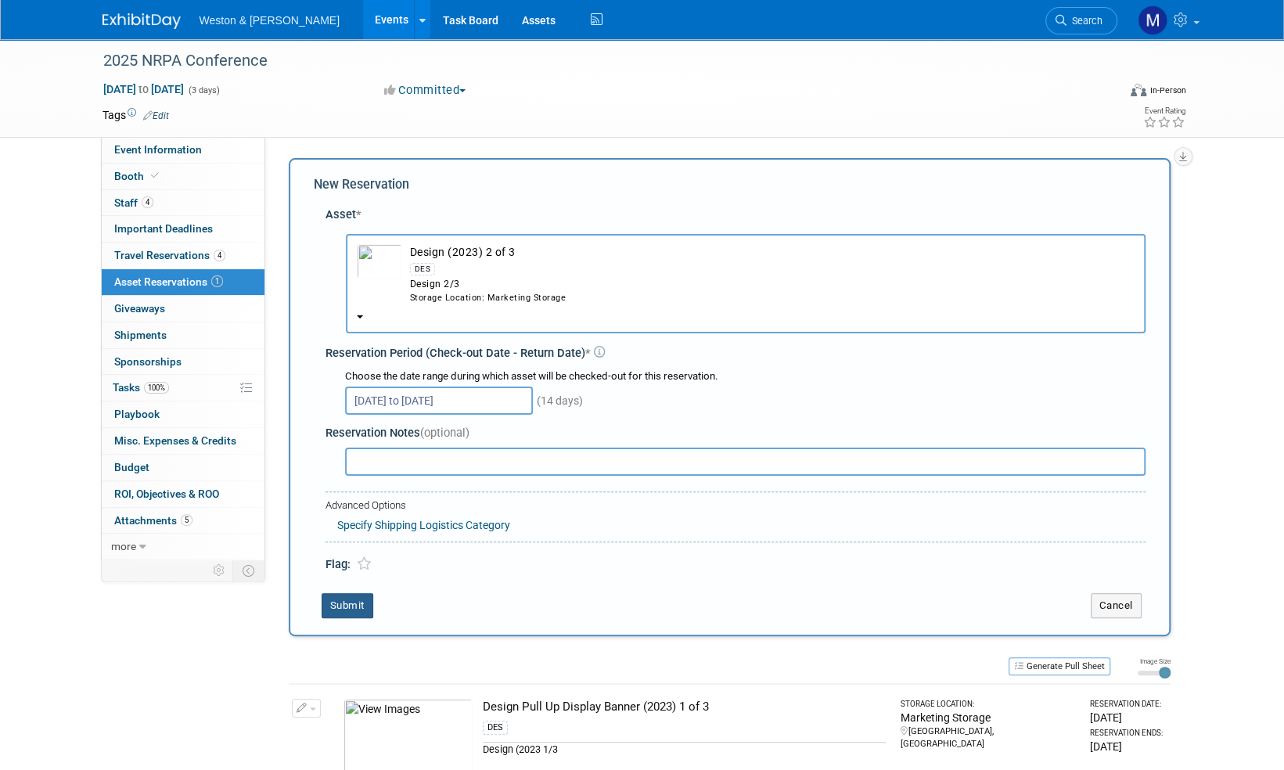
click at [341, 610] on button "Submit" at bounding box center [347, 605] width 52 height 25
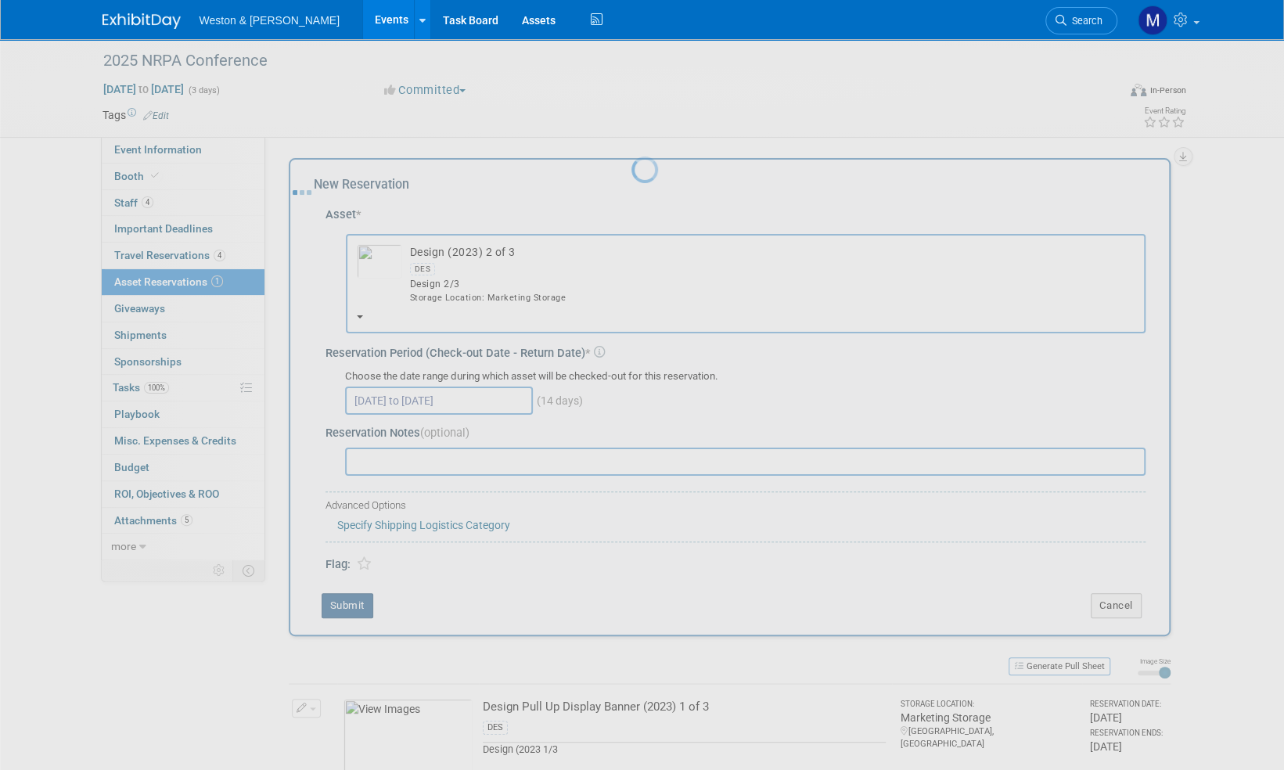
scroll to position [9, 0]
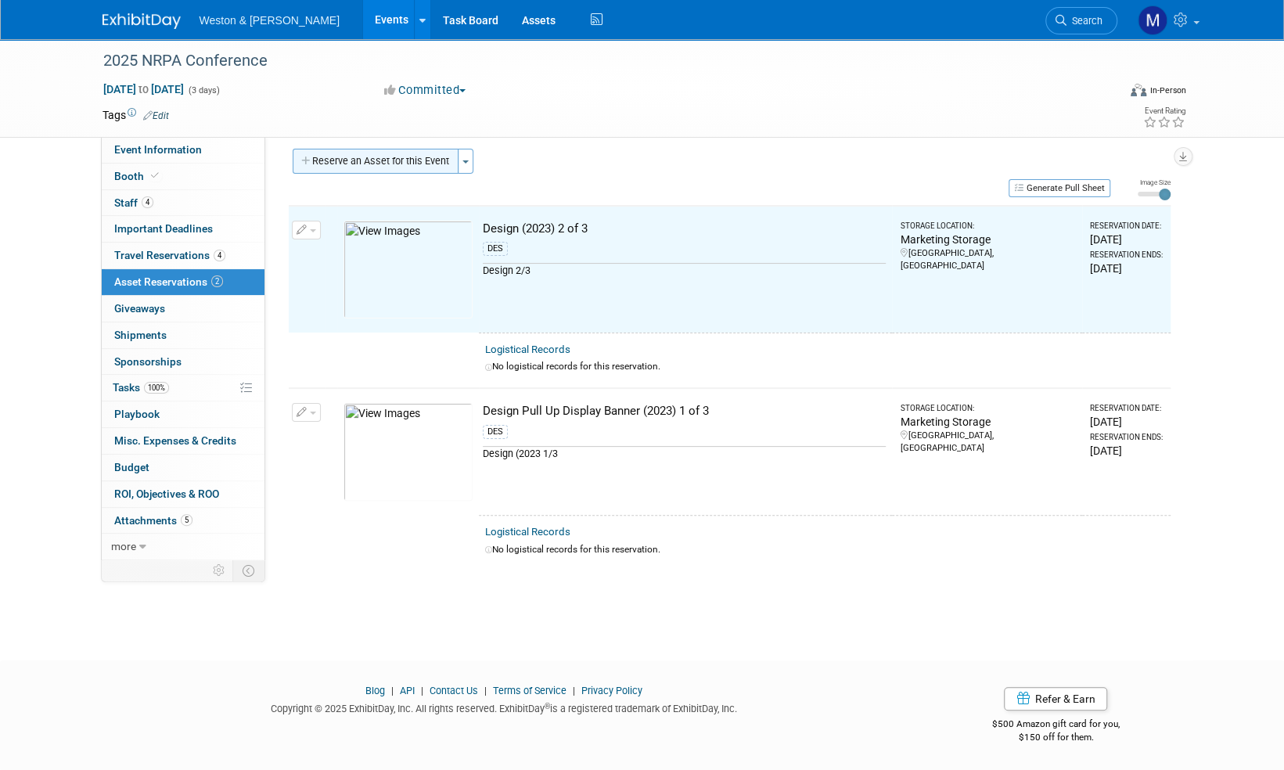
click at [386, 157] on button "Reserve an Asset for this Event" at bounding box center [376, 161] width 166 height 25
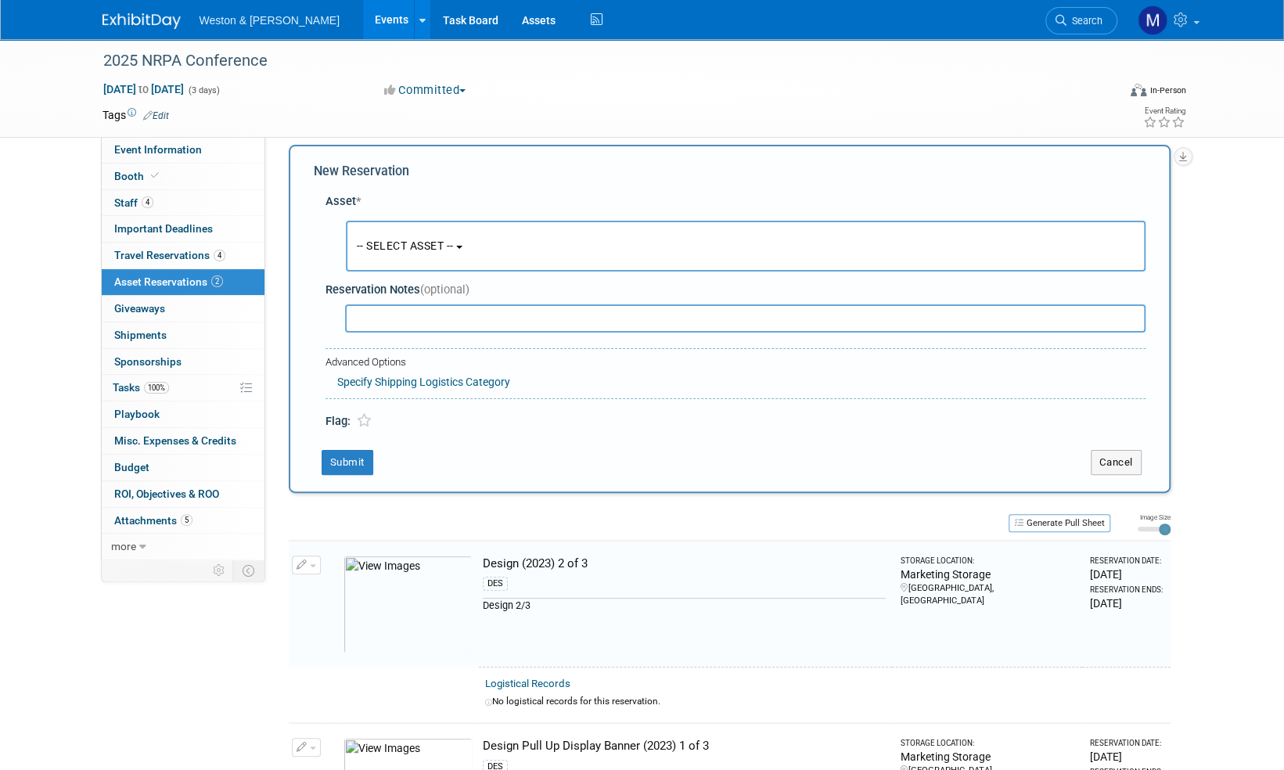
scroll to position [15, 0]
click at [418, 236] on button "-- SELECT ASSET --" at bounding box center [745, 244] width 799 height 51
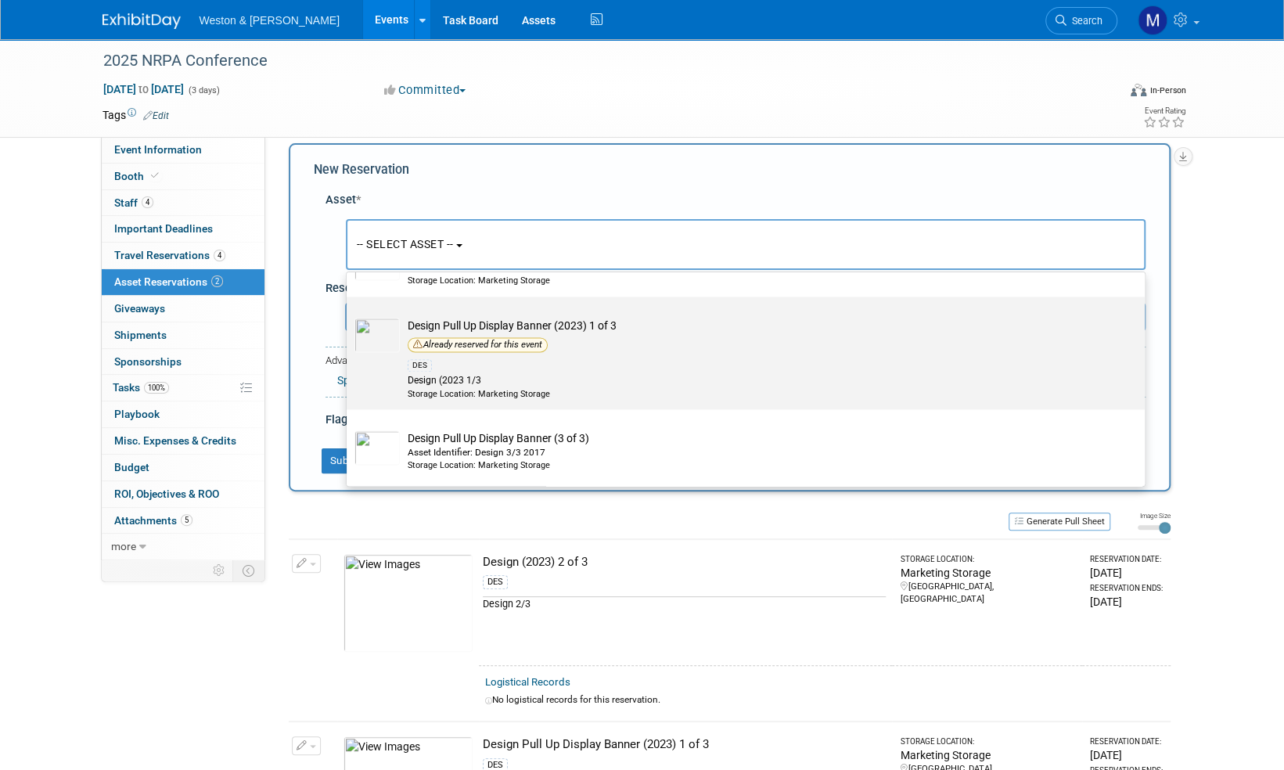
scroll to position [1643, 0]
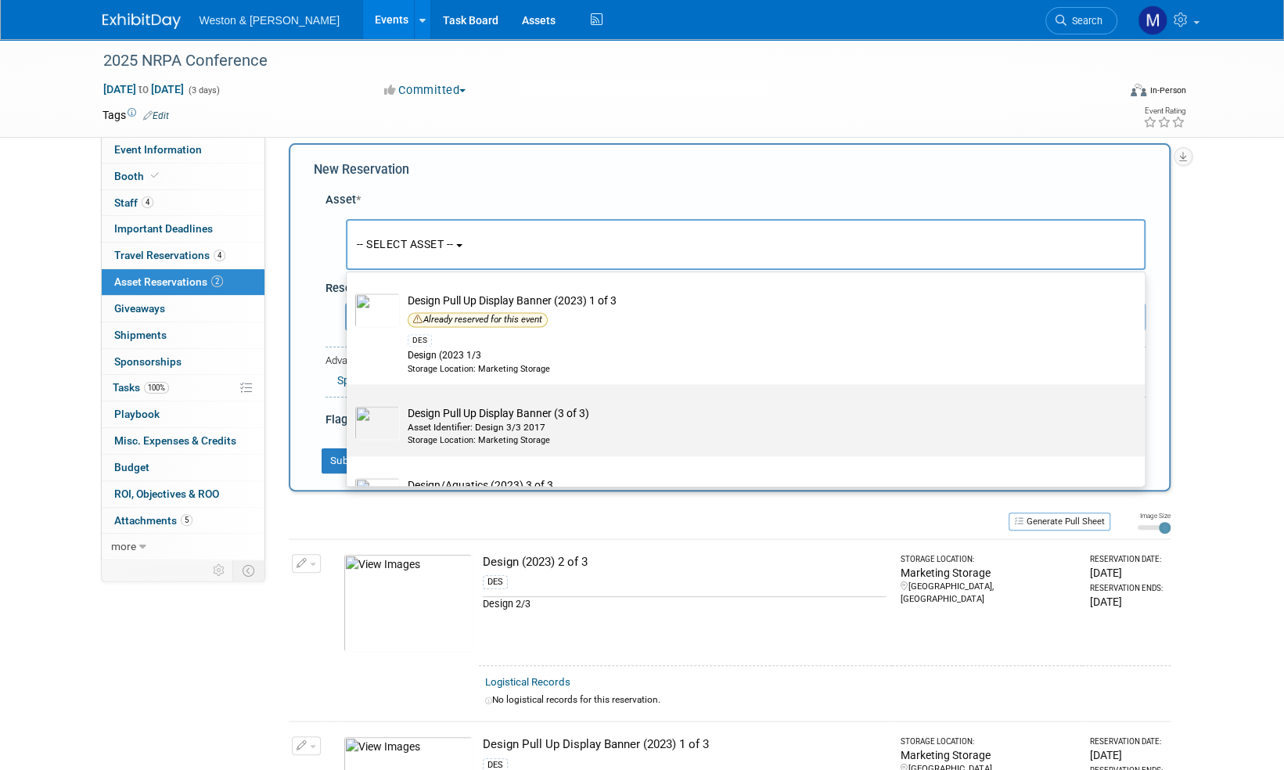
click at [482, 411] on td "Design Pull Up Display Banner (3 of 3) Asset Identifier: Design 3/3 2017 Storag…" at bounding box center [756, 425] width 713 height 41
click at [349, 403] on input "Design Pull Up Display Banner (3 of 3) Asset Identifier: Design 3/3 2017 Storag…" at bounding box center [344, 398] width 10 height 10
select select "10715791"
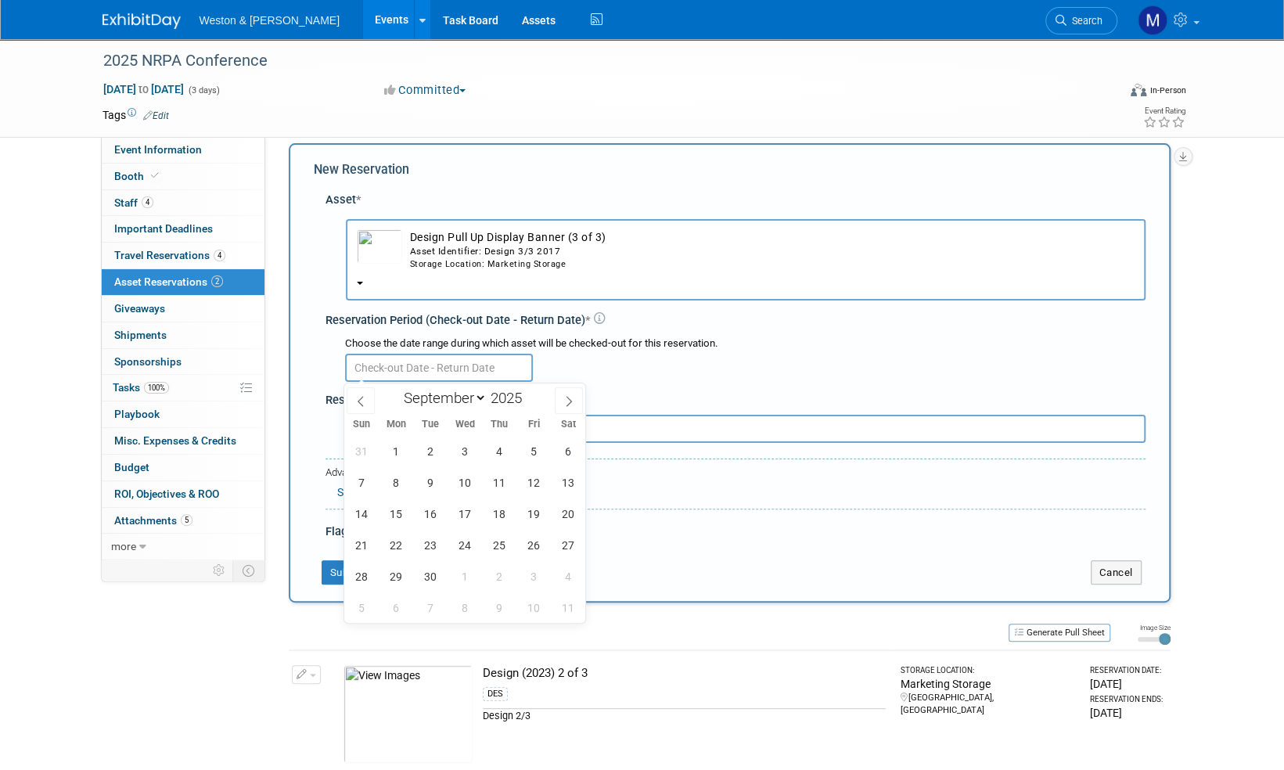
click at [472, 369] on input "text" at bounding box center [439, 368] width 188 height 28
click at [466, 477] on span "10" at bounding box center [465, 482] width 31 height 31
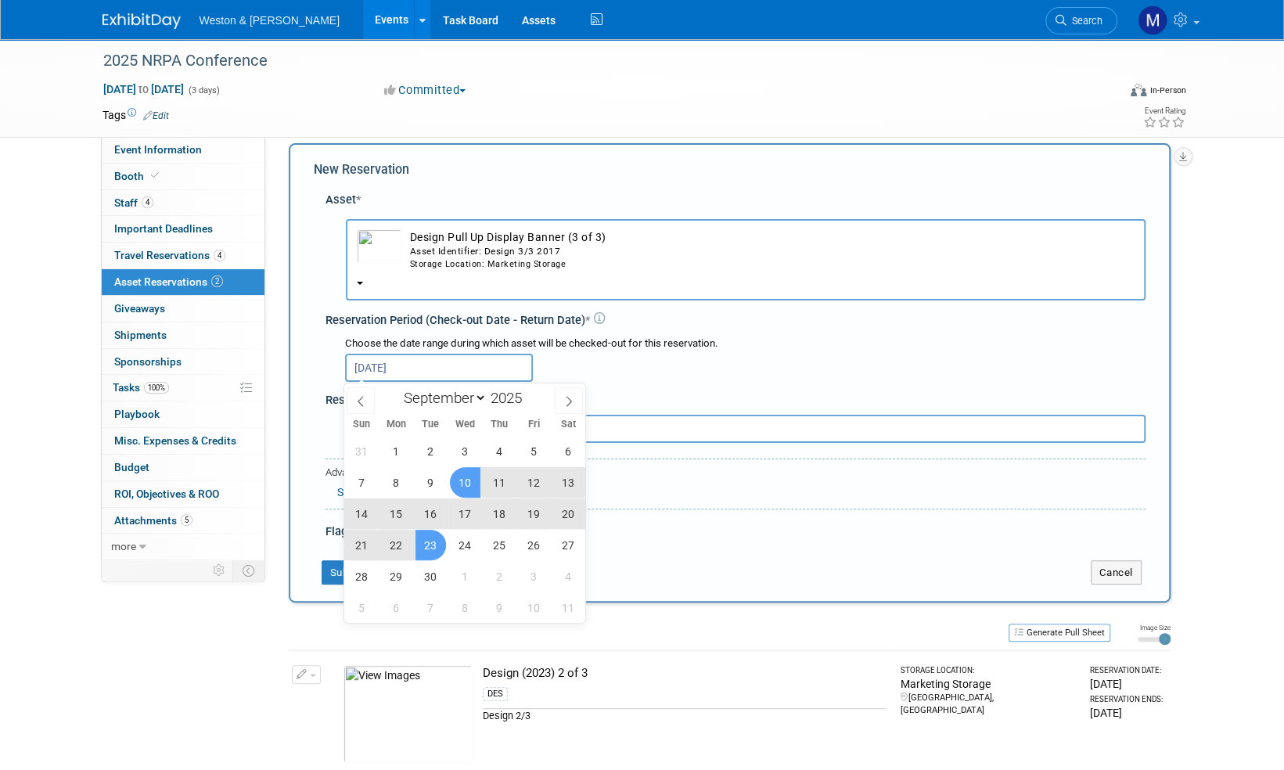
click at [432, 546] on span "23" at bounding box center [430, 545] width 31 height 31
type input "Sep 10, 2025 to Sep 23, 2025"
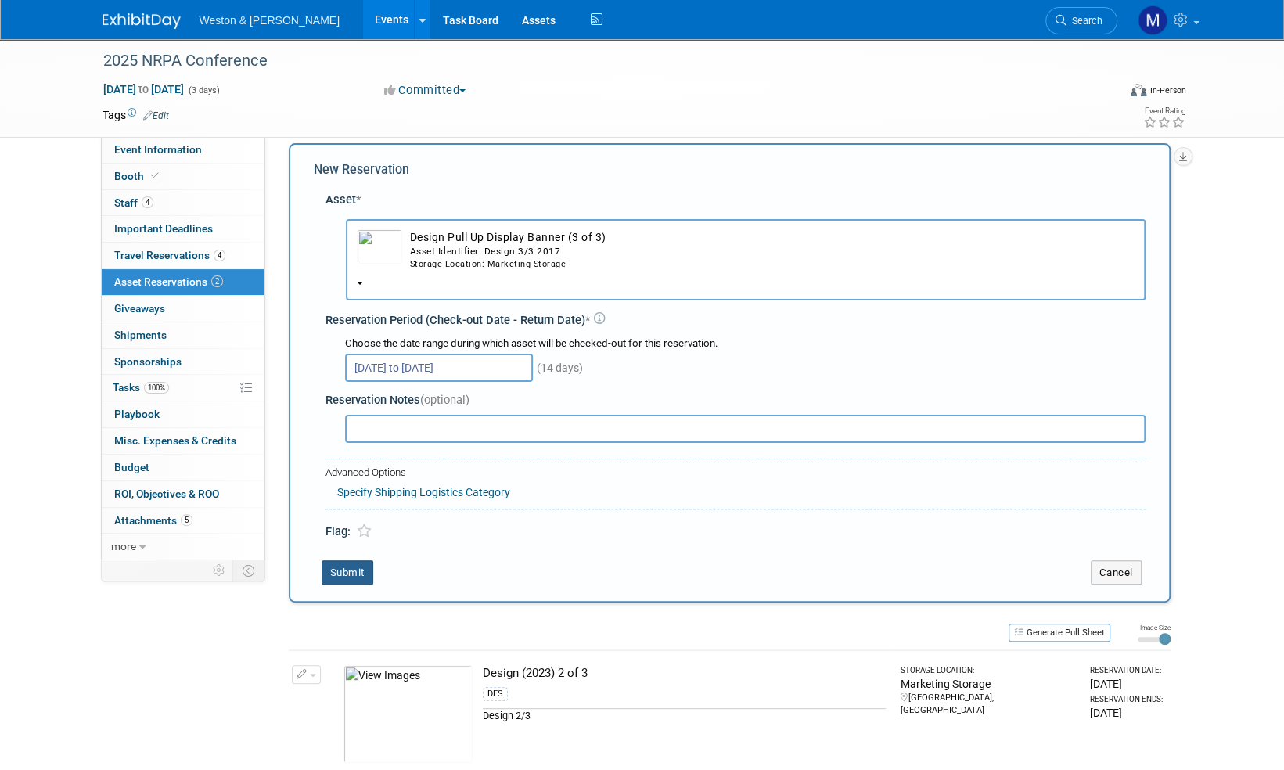
click at [337, 577] on button "Submit" at bounding box center [347, 572] width 52 height 25
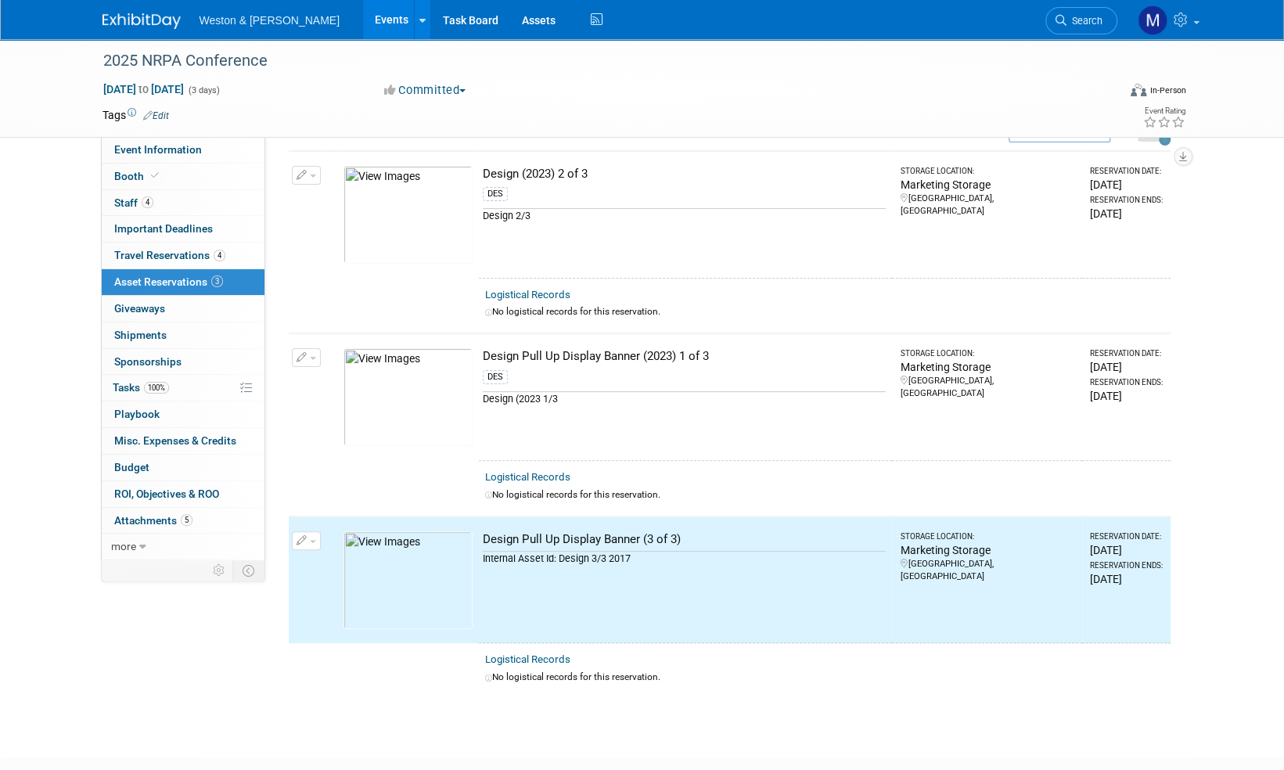
scroll to position [0, 0]
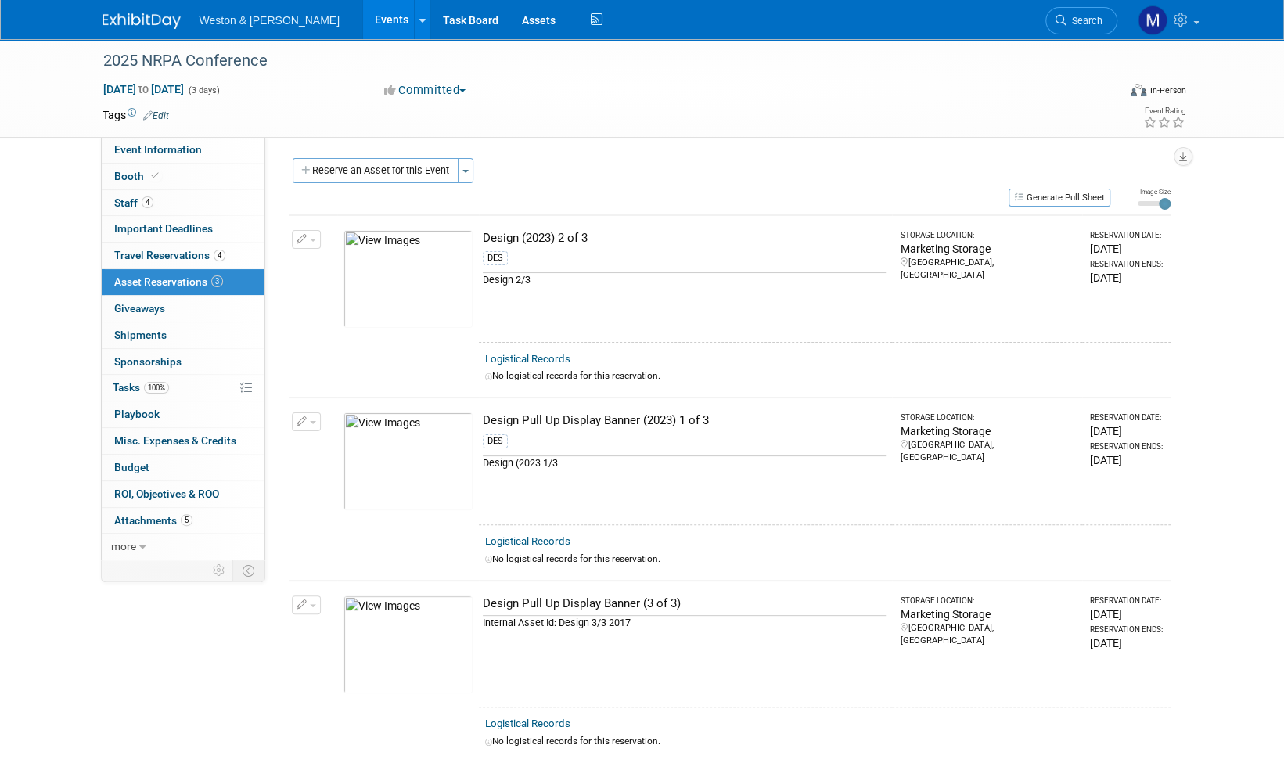
click at [130, 23] on img at bounding box center [141, 21] width 78 height 16
